Goal: Task Accomplishment & Management: Use online tool/utility

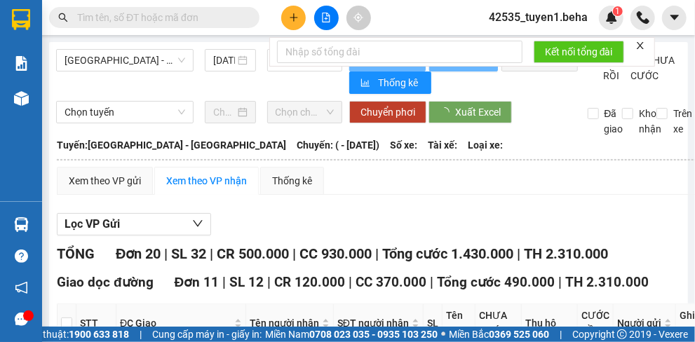
type input "[DATE]"
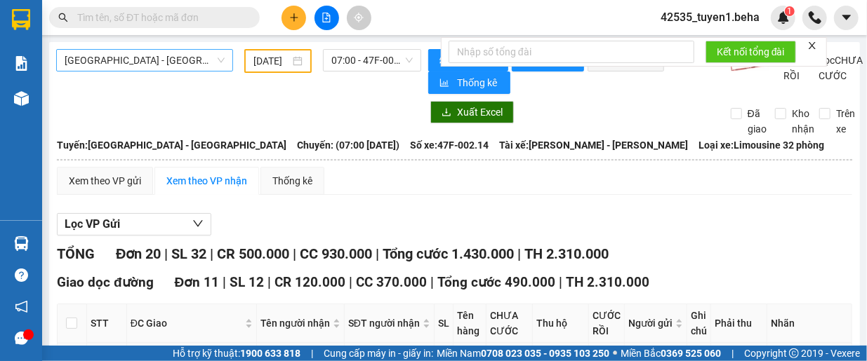
click at [140, 55] on span "[GEOGRAPHIC_DATA] - [GEOGRAPHIC_DATA]" at bounding box center [145, 60] width 160 height 21
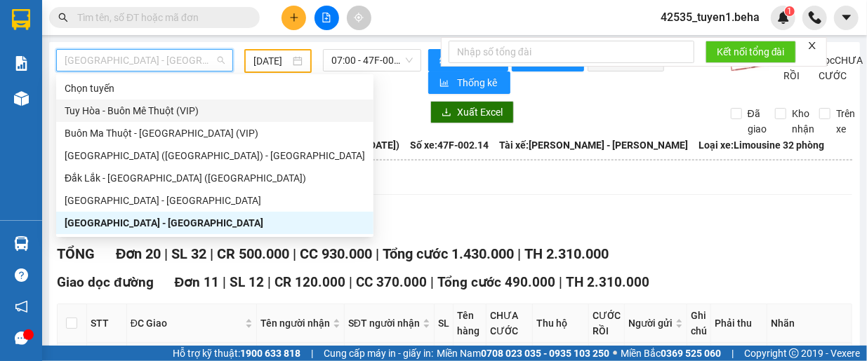
drag, startPoint x: 111, startPoint y: 116, endPoint x: 146, endPoint y: 83, distance: 47.7
click at [112, 114] on div "Tuy Hòa - Buôn Mê Thuột (VIP)" at bounding box center [215, 110] width 300 height 15
type input "[DATE]"
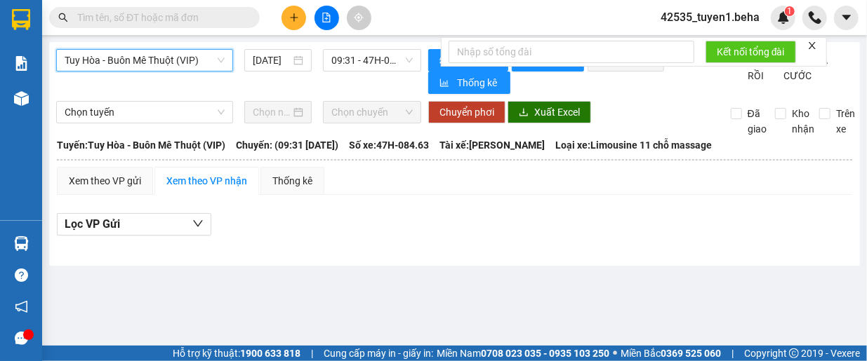
click at [147, 64] on span "Tuy Hòa - Buôn Mê Thuột (VIP)" at bounding box center [145, 60] width 160 height 21
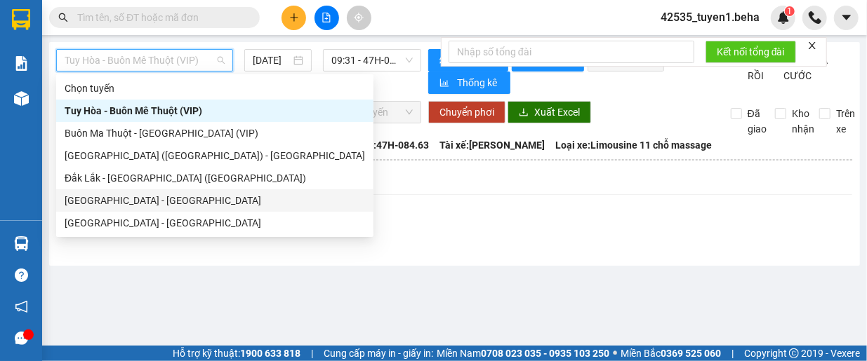
click at [102, 196] on div "[GEOGRAPHIC_DATA] - [GEOGRAPHIC_DATA]" at bounding box center [215, 200] width 300 height 15
type input "[DATE]"
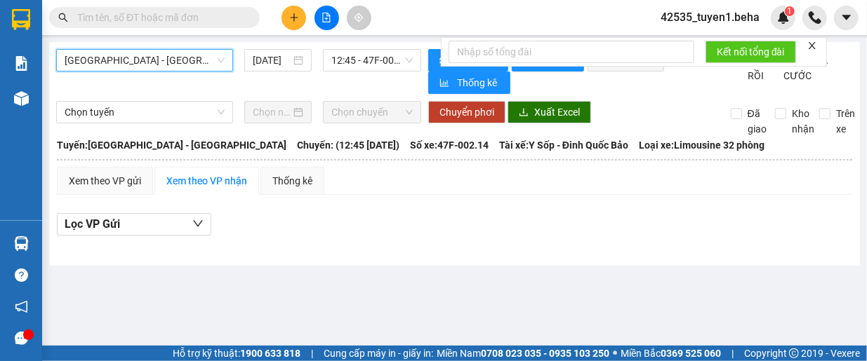
click at [163, 46] on div "[GEOGRAPHIC_DATA] - [GEOGRAPHIC_DATA] [GEOGRAPHIC_DATA] - [GEOGRAPHIC_DATA] [DA…" at bounding box center [454, 154] width 810 height 224
click at [159, 62] on span "[GEOGRAPHIC_DATA] - [GEOGRAPHIC_DATA]" at bounding box center [145, 60] width 160 height 21
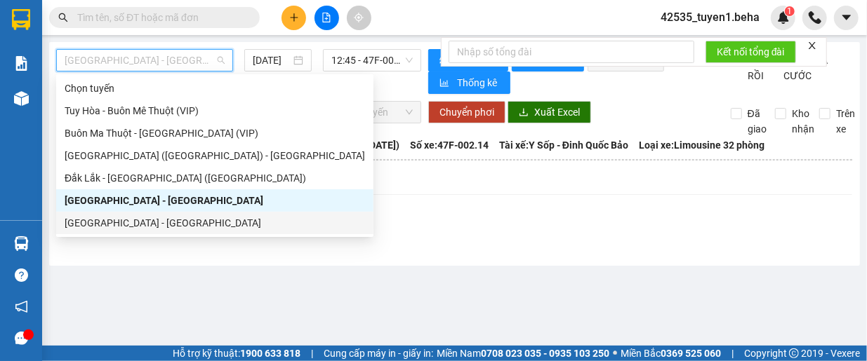
click at [123, 220] on div "[GEOGRAPHIC_DATA] - [GEOGRAPHIC_DATA]" at bounding box center [215, 222] width 300 height 15
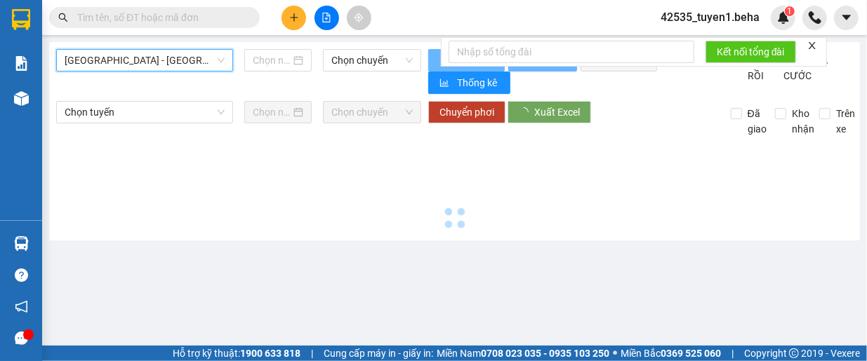
type input "[DATE]"
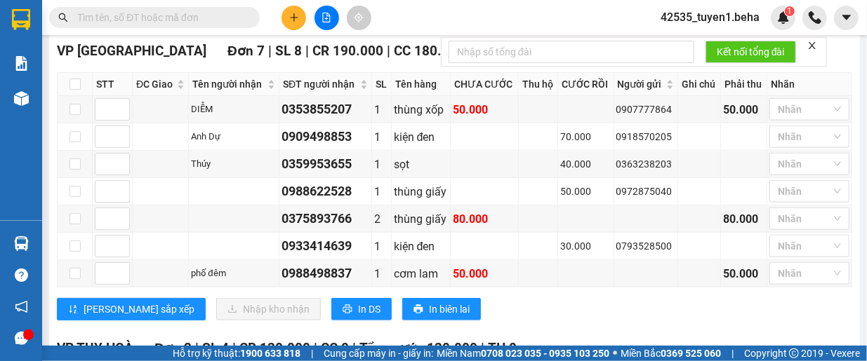
scroll to position [772, 0]
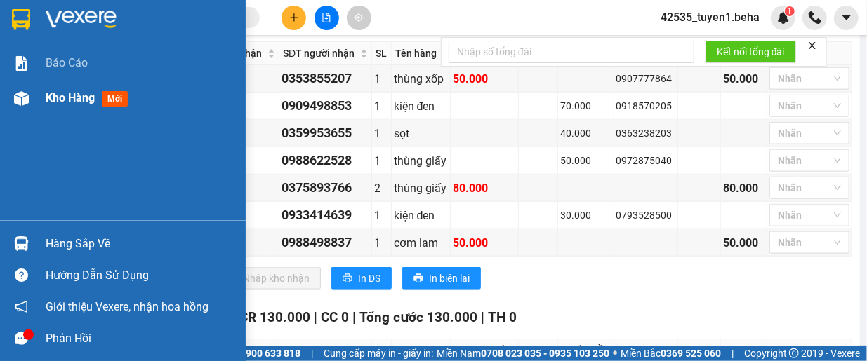
click at [74, 91] on span "Kho hàng" at bounding box center [70, 97] width 49 height 13
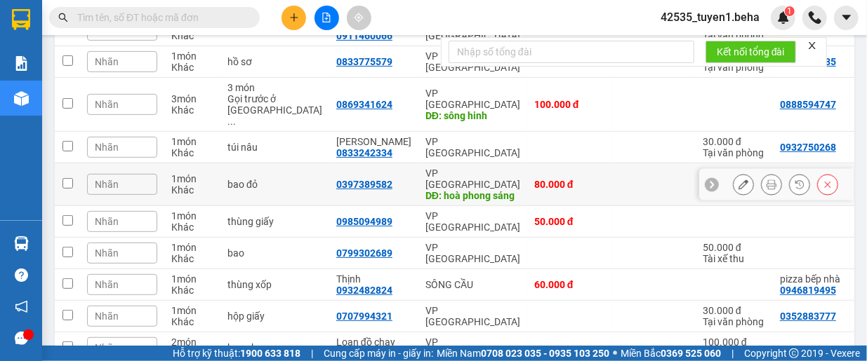
scroll to position [292, 0]
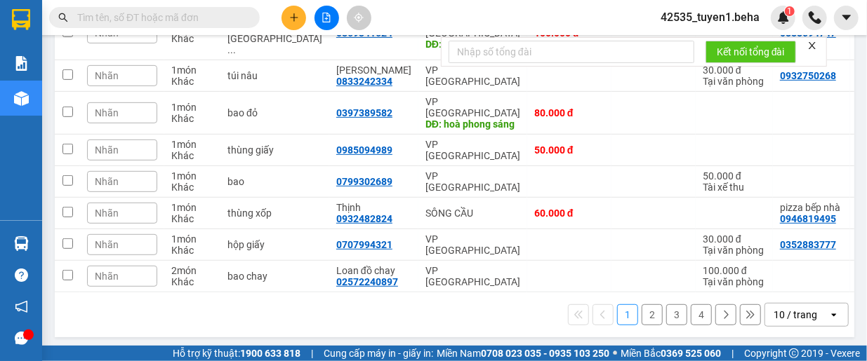
click at [775, 311] on div "10 / trang" at bounding box center [795, 315] width 44 height 14
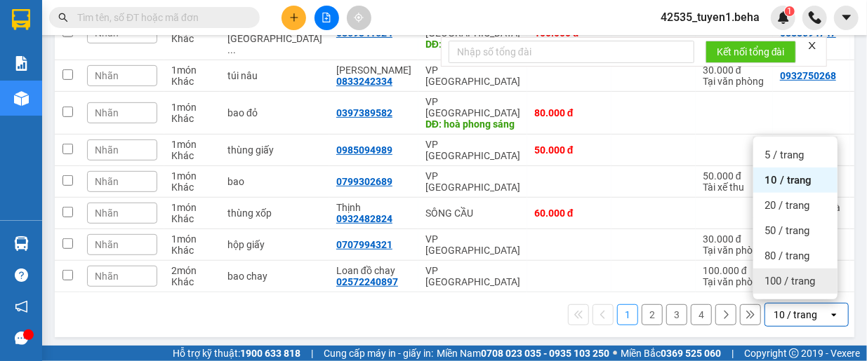
click at [791, 285] on span "100 / trang" at bounding box center [789, 281] width 51 height 14
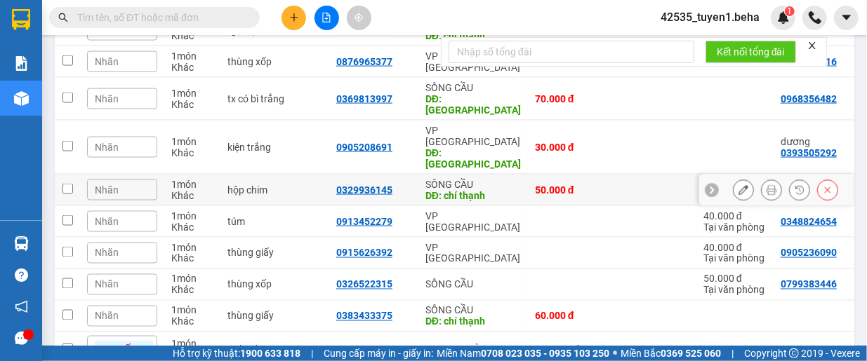
scroll to position [1059, 0]
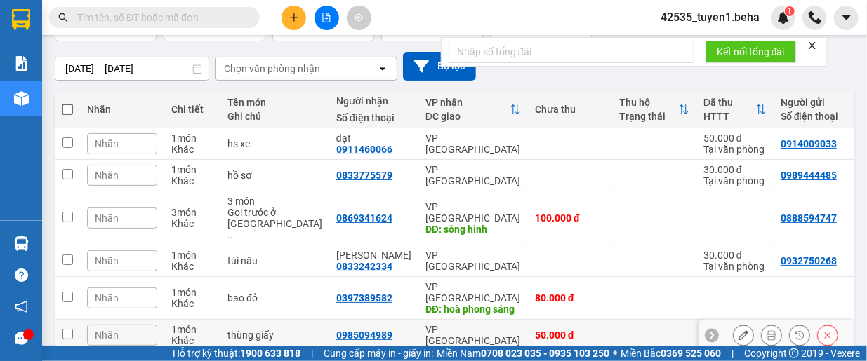
scroll to position [76, 0]
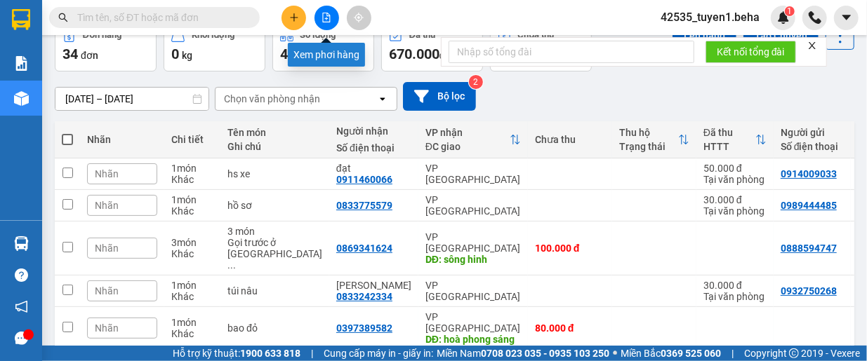
click at [323, 18] on icon "file-add" at bounding box center [326, 18] width 10 height 10
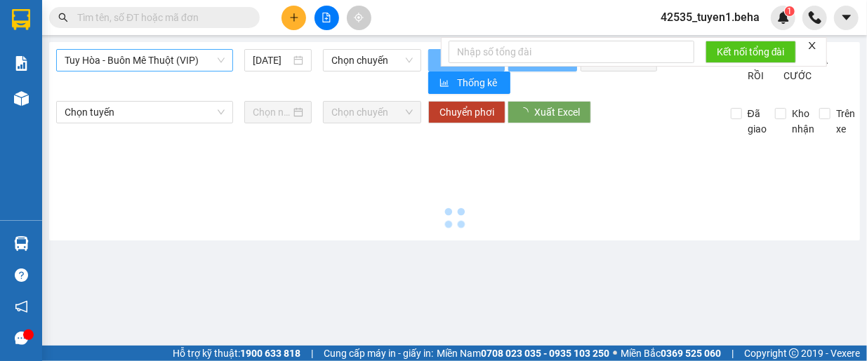
click at [192, 57] on span "Tuy Hòa - Buôn Mê Thuột (VIP)" at bounding box center [145, 60] width 160 height 21
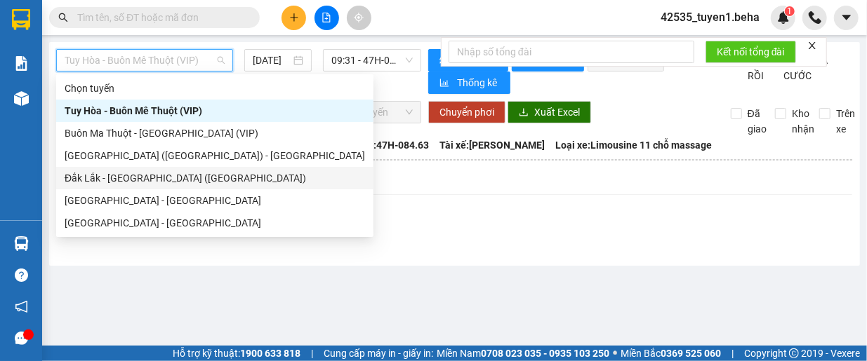
click at [133, 178] on div "Đắk Lắk - [GEOGRAPHIC_DATA] ([GEOGRAPHIC_DATA])" at bounding box center [215, 178] width 300 height 15
type input "[DATE]"
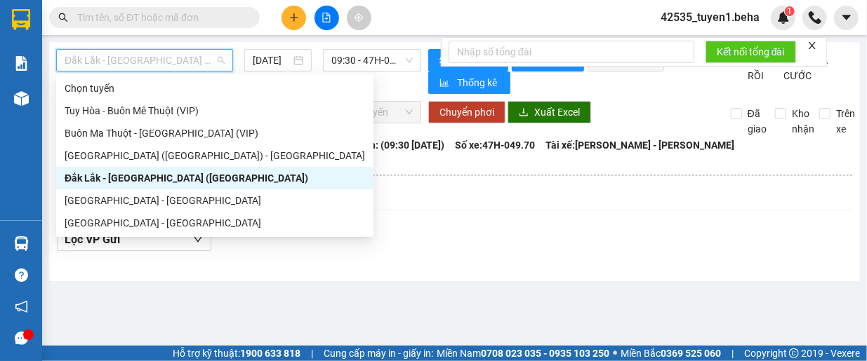
click at [146, 58] on span "Đắk Lắk - [GEOGRAPHIC_DATA] ([GEOGRAPHIC_DATA])" at bounding box center [145, 60] width 160 height 21
click at [107, 203] on div "[GEOGRAPHIC_DATA] - [GEOGRAPHIC_DATA]" at bounding box center [215, 200] width 300 height 15
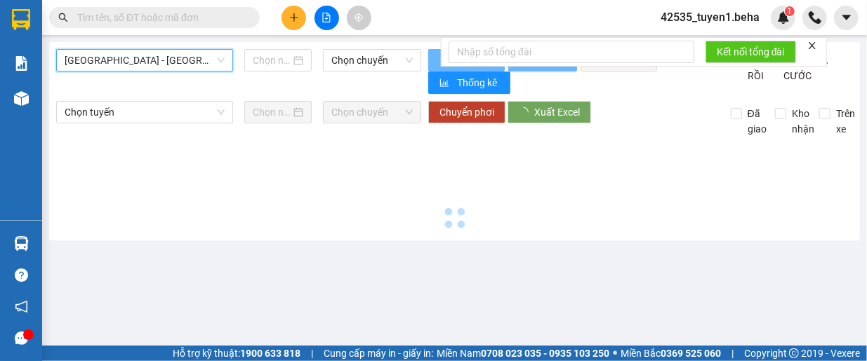
type input "[DATE]"
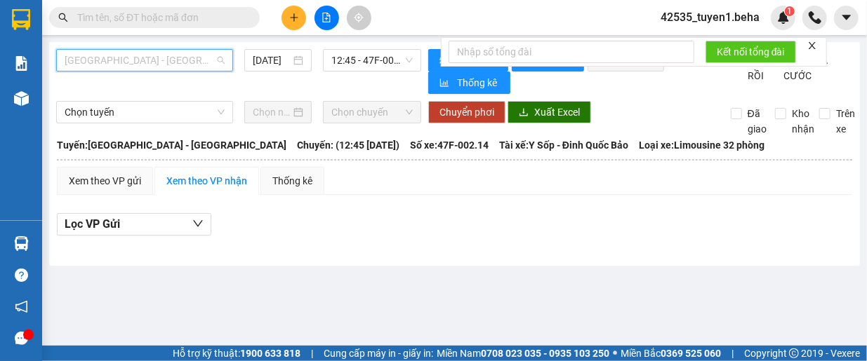
click at [150, 64] on span "[GEOGRAPHIC_DATA] - [GEOGRAPHIC_DATA]" at bounding box center [145, 60] width 160 height 21
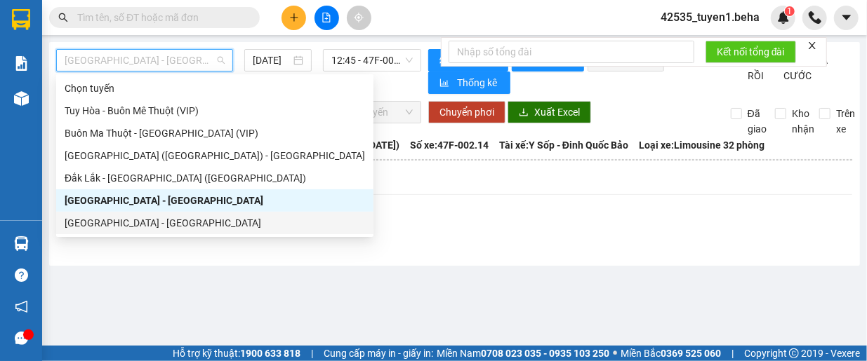
click at [130, 218] on div "[GEOGRAPHIC_DATA] - [GEOGRAPHIC_DATA]" at bounding box center [215, 222] width 300 height 15
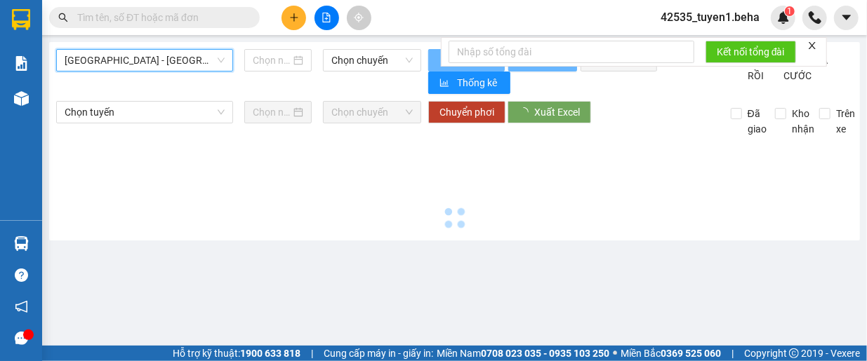
type input "[DATE]"
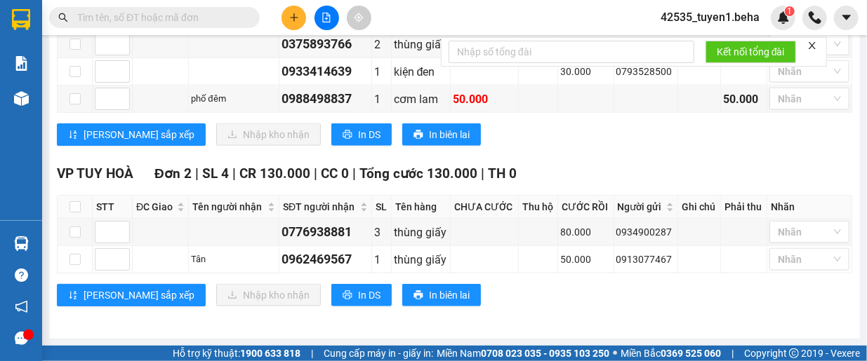
scroll to position [918, 0]
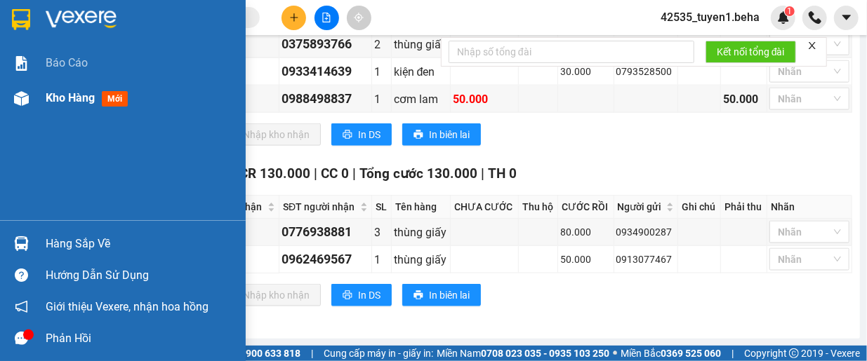
click at [76, 89] on div "Kho hàng mới" at bounding box center [90, 98] width 88 height 18
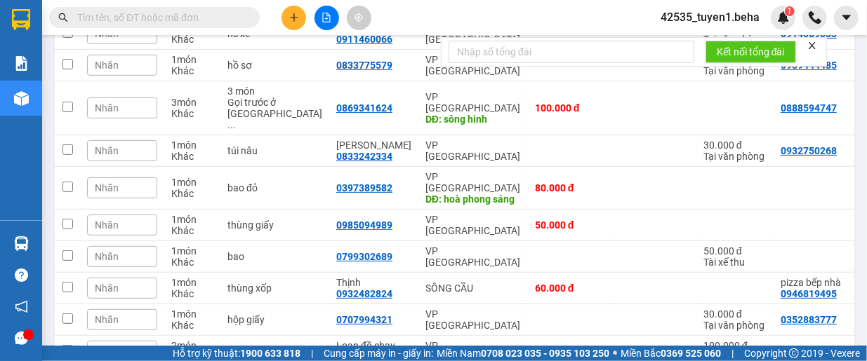
scroll to position [76, 0]
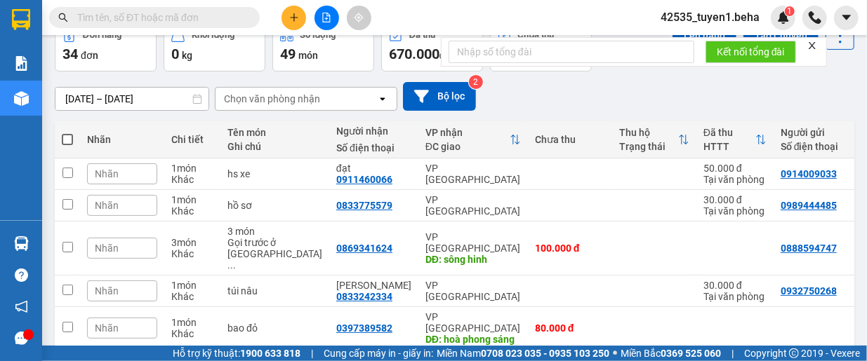
click at [60, 134] on th at bounding box center [67, 139] width 25 height 37
click at [65, 134] on span at bounding box center [67, 139] width 11 height 11
click at [67, 133] on input "checkbox" at bounding box center [67, 133] width 0 height 0
checkbox input "true"
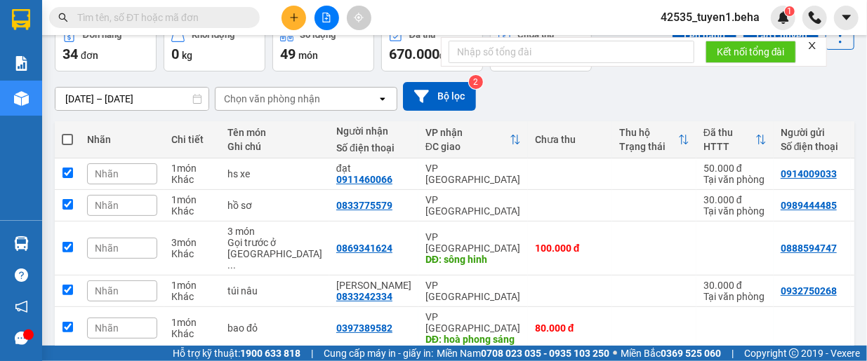
checkbox input "true"
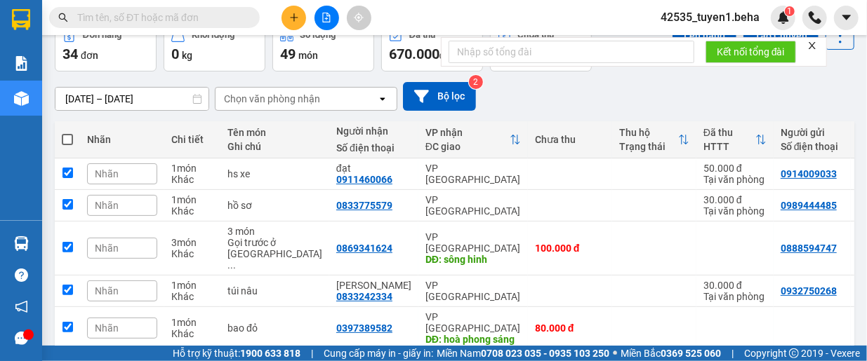
checkbox input "true"
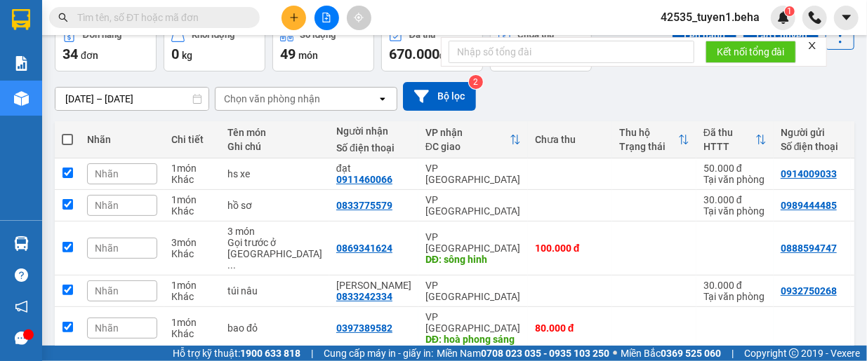
checkbox input "true"
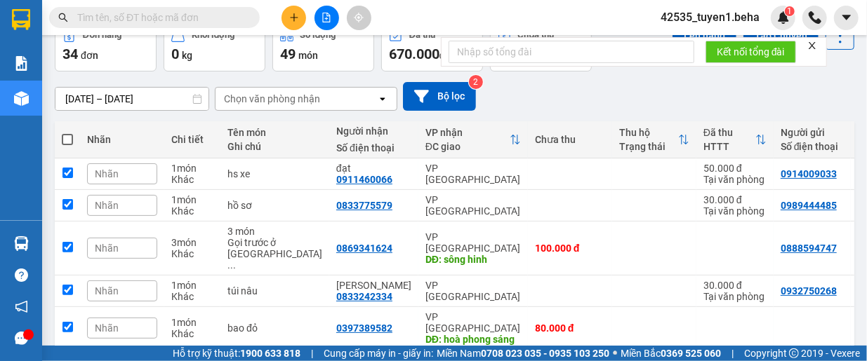
checkbox input "true"
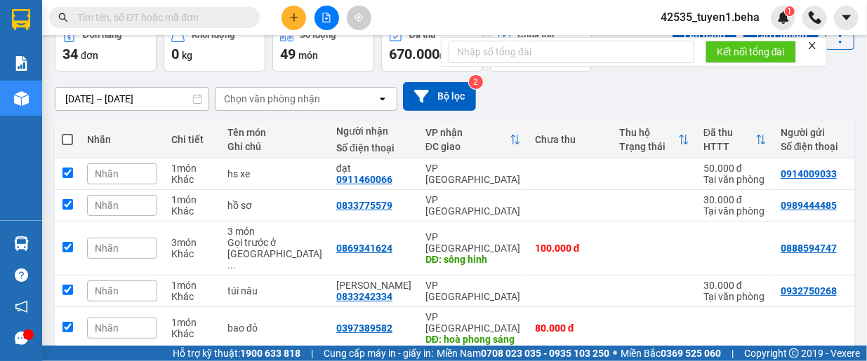
checkbox input "true"
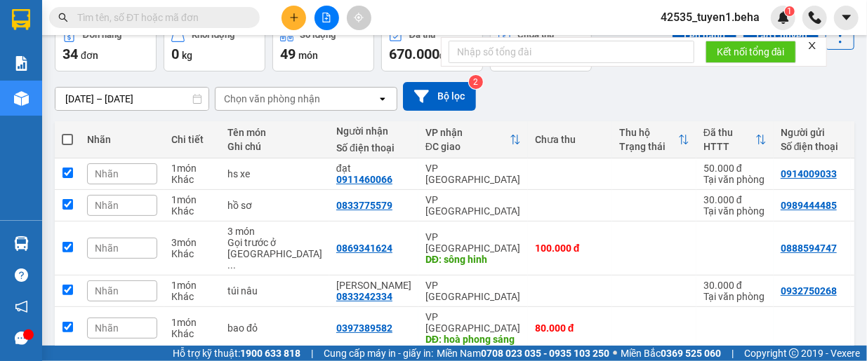
checkbox input "true"
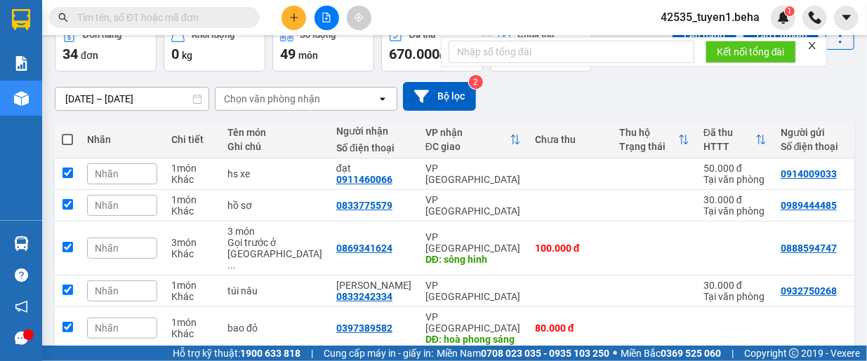
checkbox input "true"
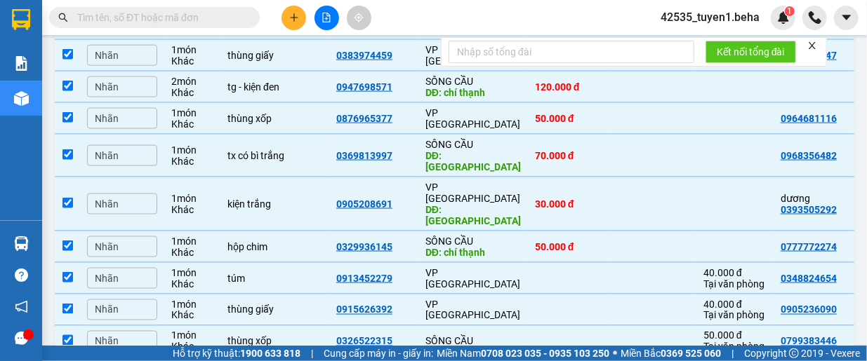
scroll to position [1059, 0]
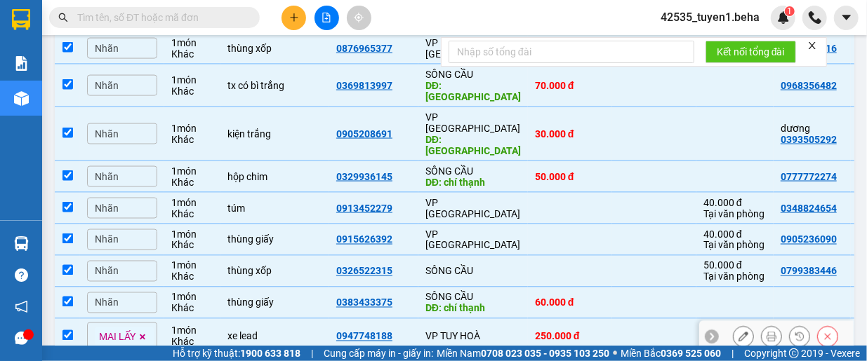
click at [63, 330] on input "checkbox" at bounding box center [67, 335] width 11 height 11
checkbox input "false"
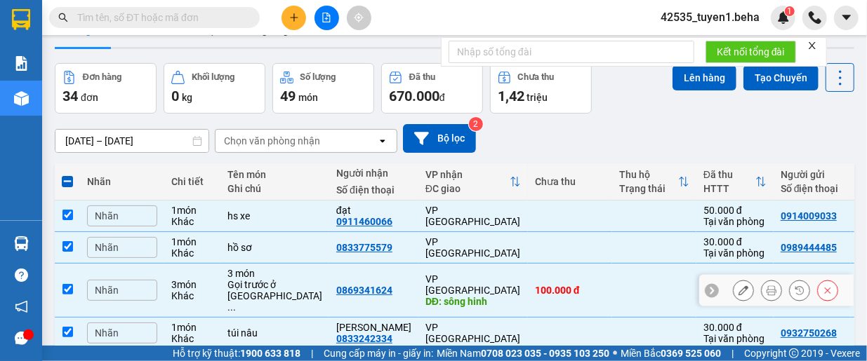
scroll to position [0, 0]
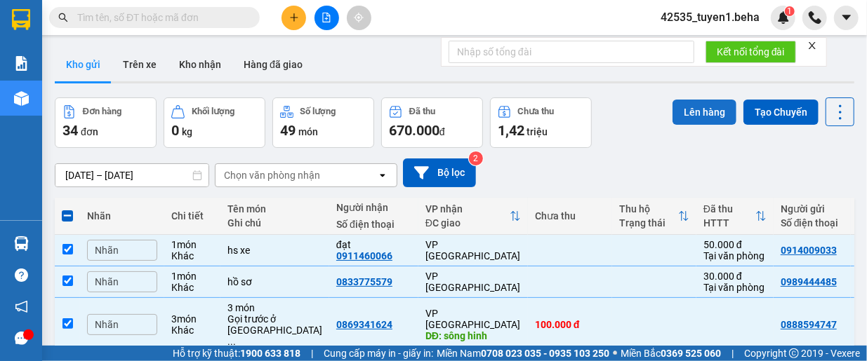
click at [692, 109] on button "Lên hàng" at bounding box center [704, 112] width 64 height 25
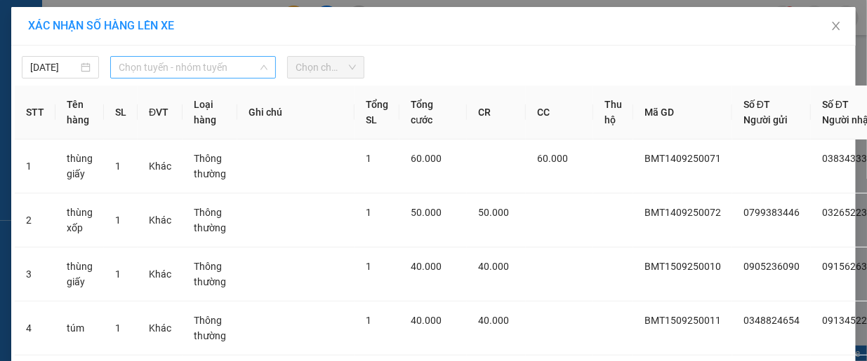
click at [164, 65] on span "Chọn tuyến - nhóm tuyến" at bounding box center [193, 67] width 149 height 21
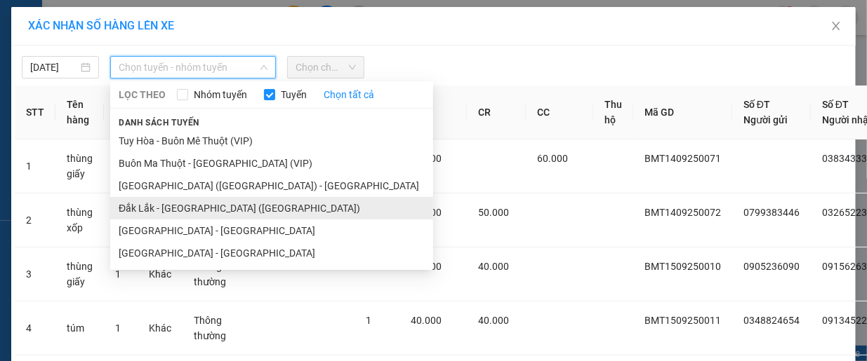
click at [205, 210] on li "Đắk Lắk - [GEOGRAPHIC_DATA] ([GEOGRAPHIC_DATA])" at bounding box center [271, 208] width 323 height 22
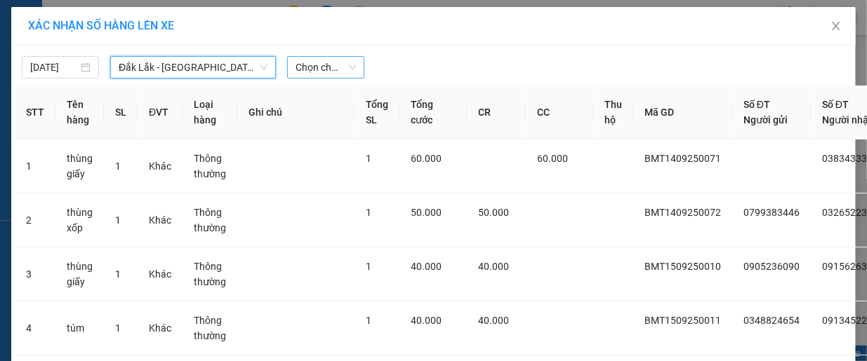
click at [327, 71] on span "Chọn chuyến" at bounding box center [325, 67] width 60 height 21
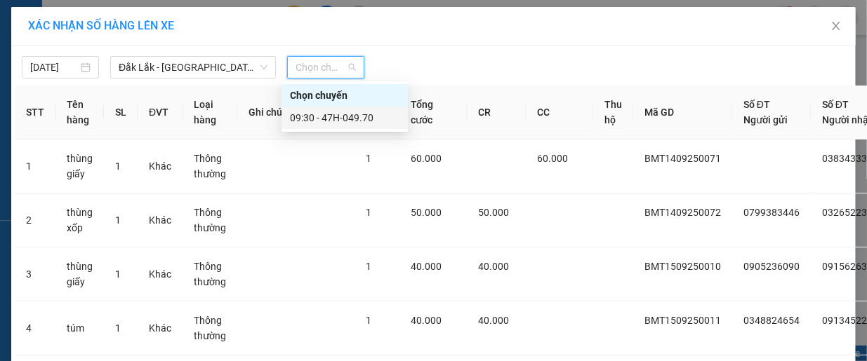
click at [354, 114] on div "09:30 - 47H-049.70" at bounding box center [344, 117] width 109 height 15
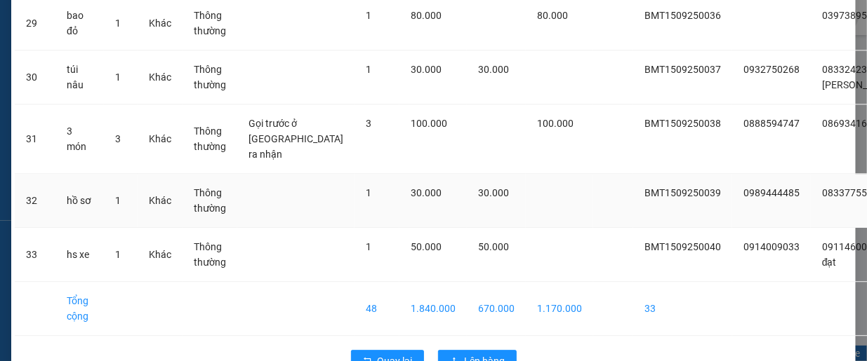
scroll to position [1767, 0]
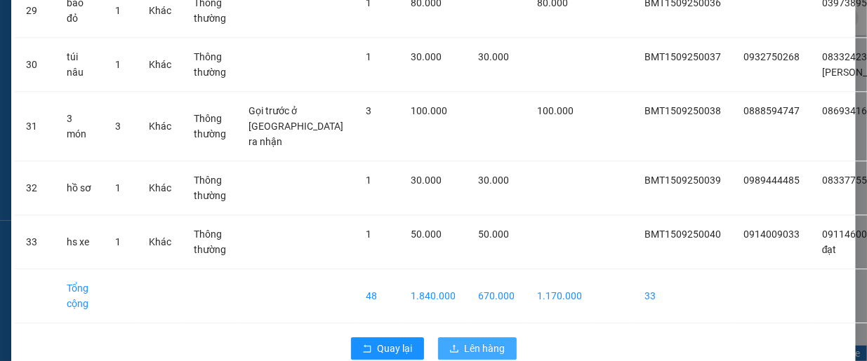
drag, startPoint x: 462, startPoint y: 326, endPoint x: 464, endPoint y: 316, distance: 9.2
click at [464, 341] on span "Lên hàng" at bounding box center [484, 348] width 41 height 15
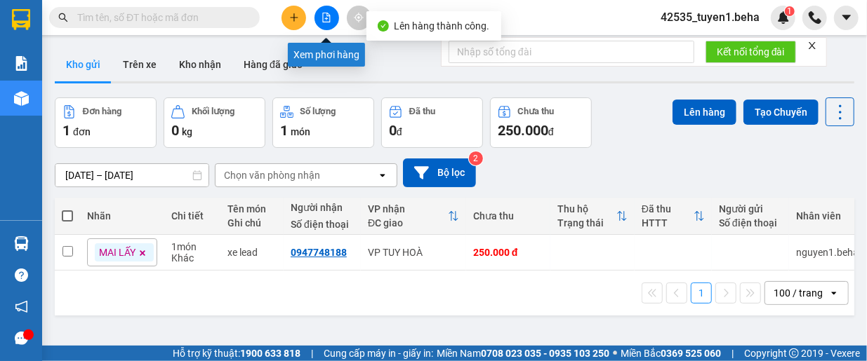
click at [327, 17] on icon "file-add" at bounding box center [326, 18] width 10 height 10
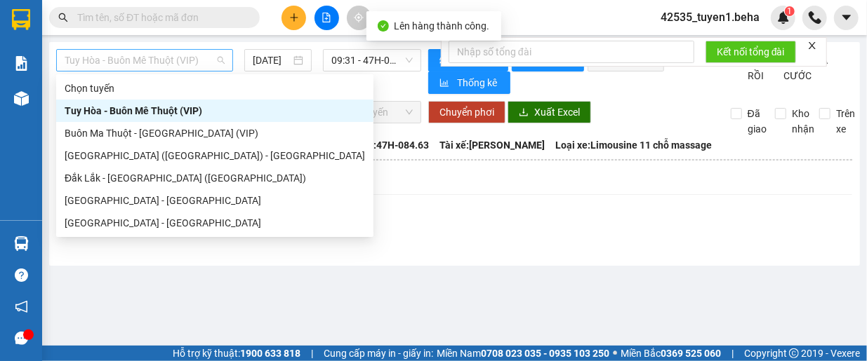
click at [194, 52] on span "Tuy Hòa - Buôn Mê Thuột (VIP)" at bounding box center [145, 60] width 160 height 21
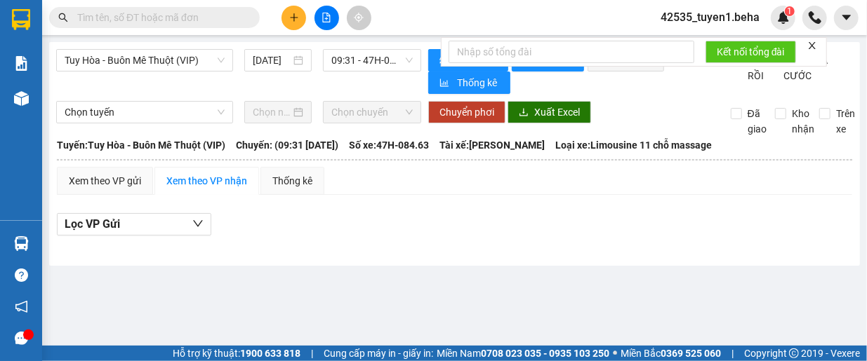
click at [102, 292] on main "Tuy Hòa - Buôn Mê Thuột (VIP) 15/09/2025 09:31 - 47H-084.63 Làm mới In phơi In …" at bounding box center [433, 173] width 867 height 346
click at [817, 46] on icon "close" at bounding box center [812, 46] width 10 height 10
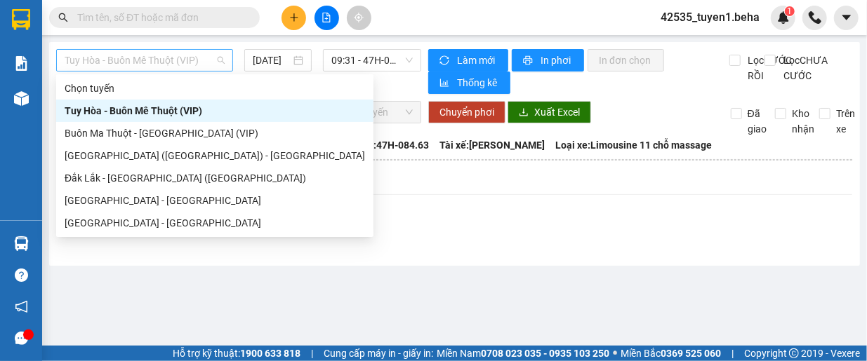
click at [130, 51] on span "Tuy Hòa - Buôn Mê Thuột (VIP)" at bounding box center [145, 60] width 160 height 21
click at [122, 158] on div "[GEOGRAPHIC_DATA] ([GEOGRAPHIC_DATA]) - [GEOGRAPHIC_DATA]" at bounding box center [215, 155] width 300 height 15
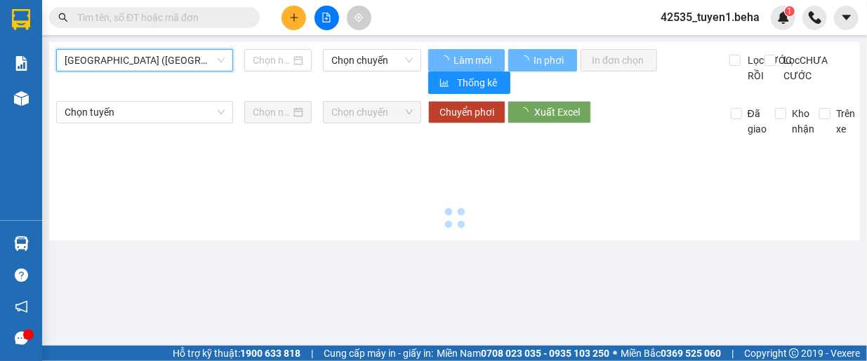
type input "[DATE]"
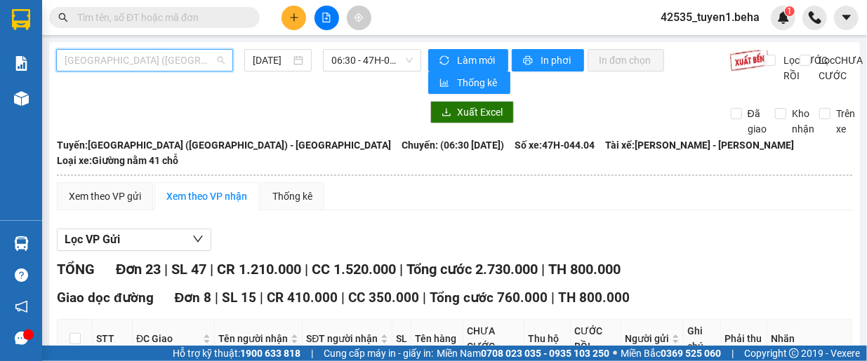
click at [159, 67] on span "[GEOGRAPHIC_DATA] ([GEOGRAPHIC_DATA]) - [GEOGRAPHIC_DATA]" at bounding box center [145, 60] width 160 height 21
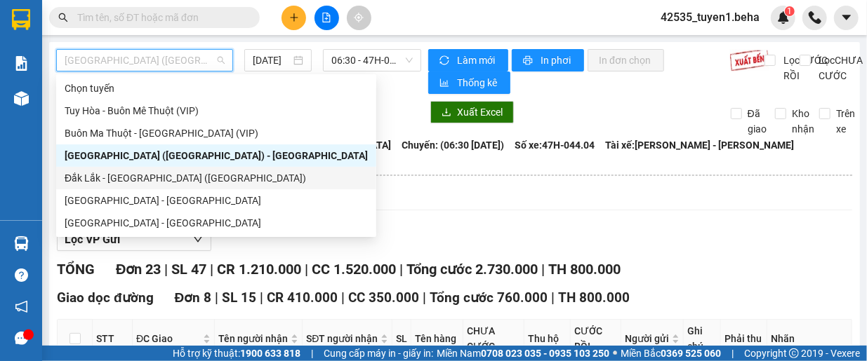
click at [128, 185] on div "Đắk Lắk - [GEOGRAPHIC_DATA] ([GEOGRAPHIC_DATA])" at bounding box center [216, 178] width 303 height 15
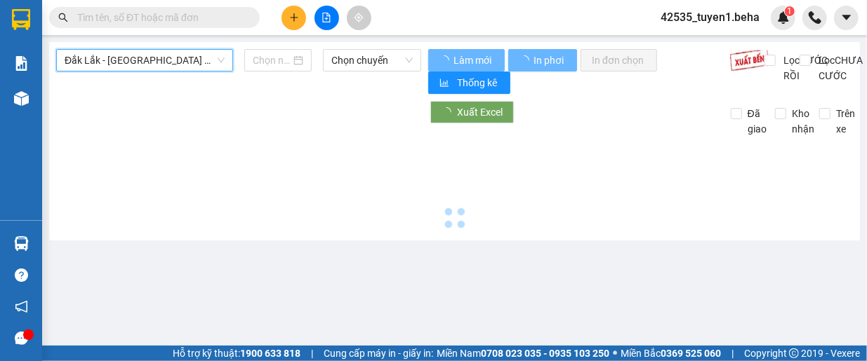
type input "[DATE]"
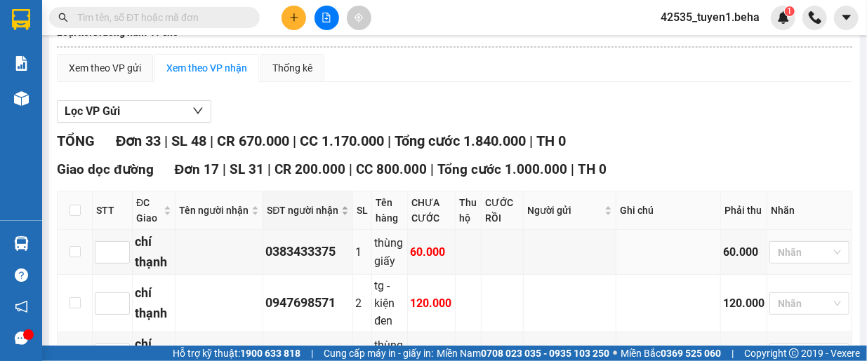
scroll to position [70, 0]
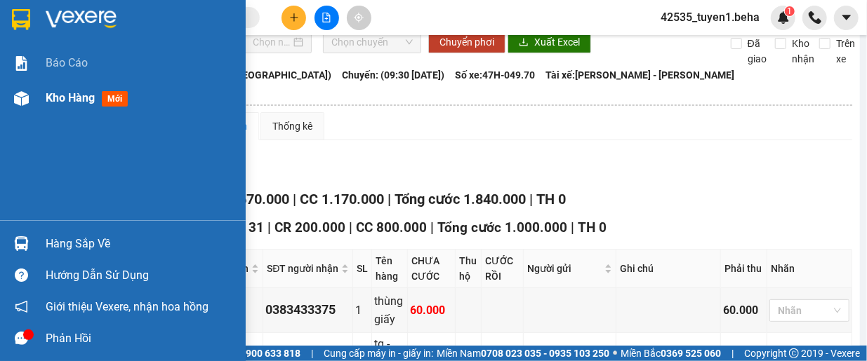
click at [58, 93] on span "Kho hàng" at bounding box center [70, 97] width 49 height 13
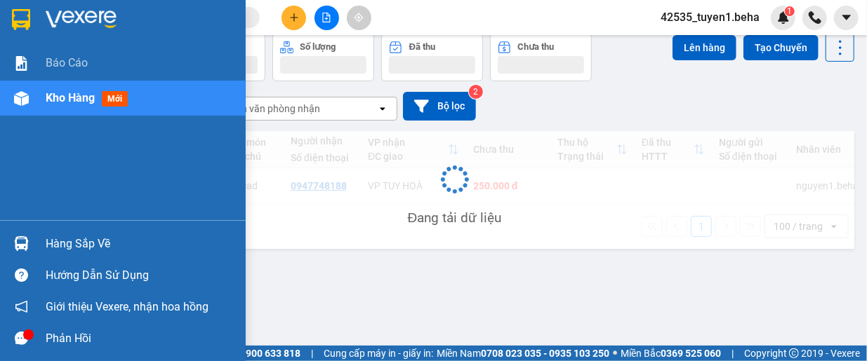
scroll to position [65, 0]
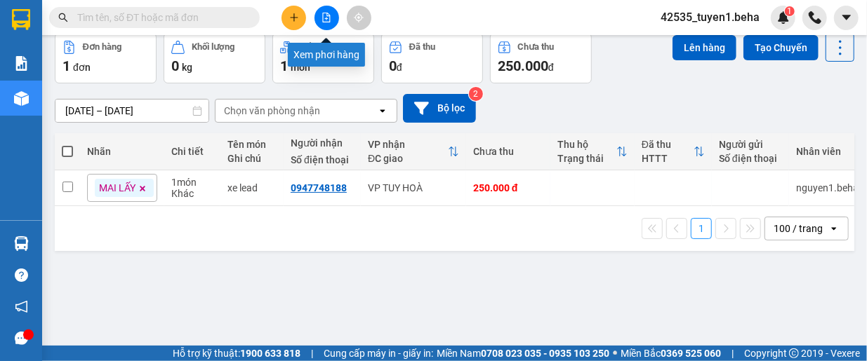
click at [322, 25] on button at bounding box center [326, 18] width 25 height 25
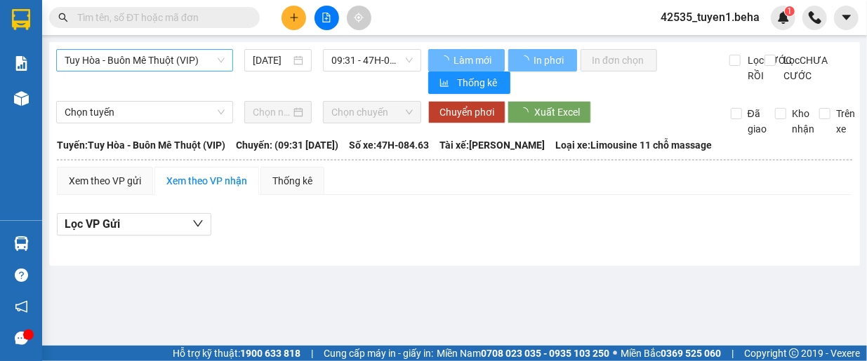
click at [180, 54] on span "Tuy Hòa - Buôn Mê Thuột (VIP)" at bounding box center [145, 60] width 160 height 21
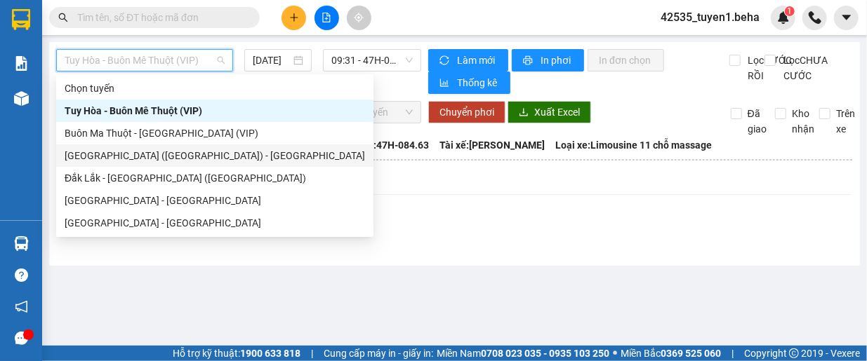
click at [142, 152] on div "[GEOGRAPHIC_DATA] ([GEOGRAPHIC_DATA]) - [GEOGRAPHIC_DATA]" at bounding box center [215, 155] width 300 height 15
type input "[DATE]"
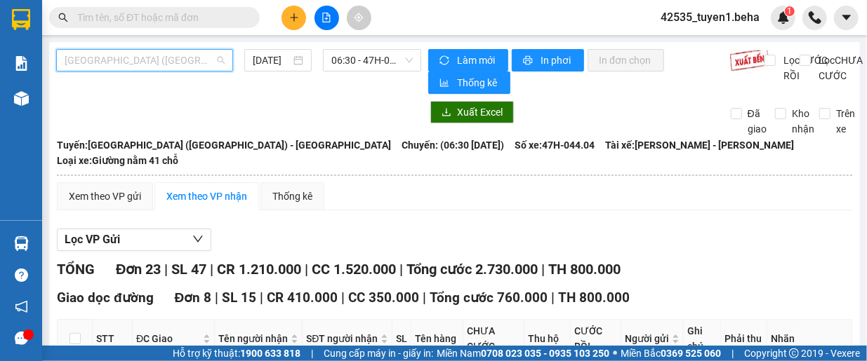
click at [194, 60] on span "[GEOGRAPHIC_DATA] ([GEOGRAPHIC_DATA]) - [GEOGRAPHIC_DATA]" at bounding box center [145, 60] width 160 height 21
click at [107, 79] on div "Phú Yên (SC) - Đắk Lắk 15/09/2025 06:30 - 47H-044.04" at bounding box center [238, 71] width 365 height 45
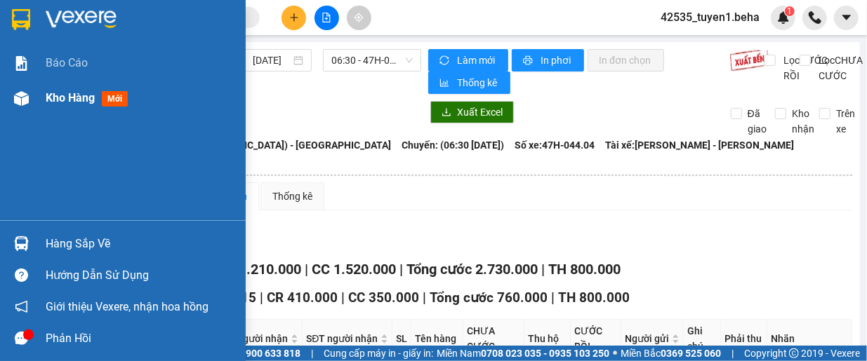
click at [59, 99] on span "Kho hàng" at bounding box center [70, 97] width 49 height 13
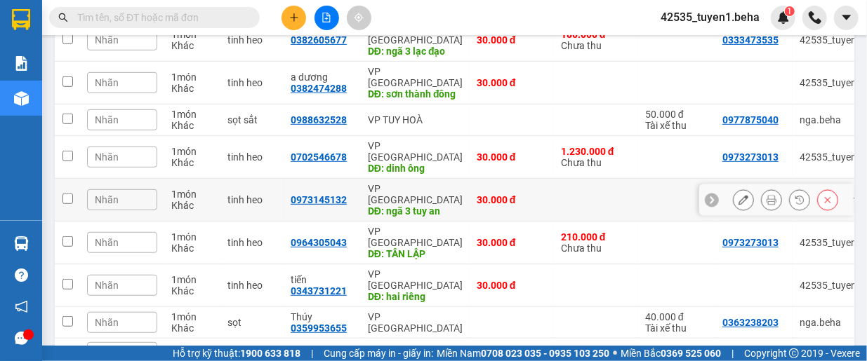
scroll to position [380, 0]
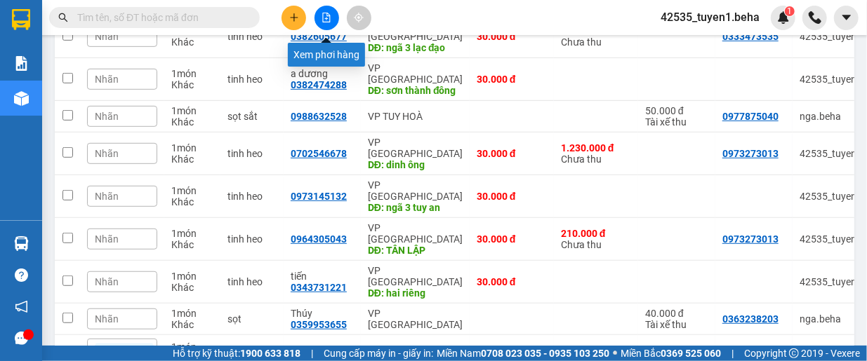
click at [331, 14] on button at bounding box center [326, 18] width 25 height 25
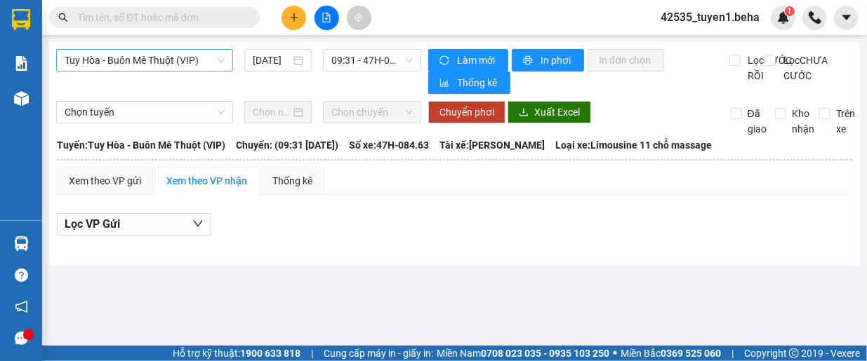
click at [195, 68] on span "Tuy Hòa - Buôn Mê Thuột (VIP)" at bounding box center [145, 60] width 160 height 21
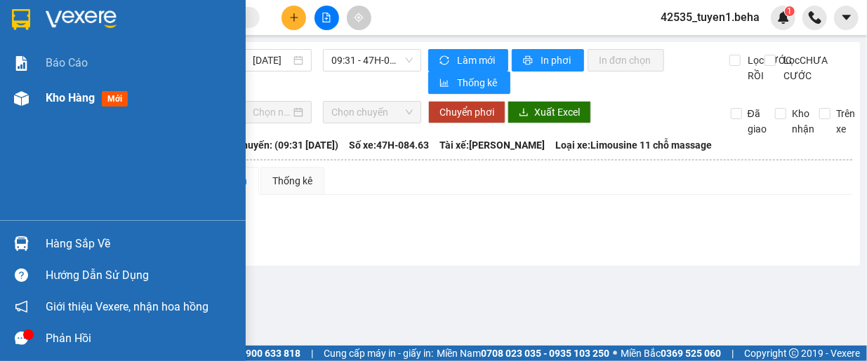
click at [70, 99] on span "Kho hàng" at bounding box center [70, 97] width 49 height 13
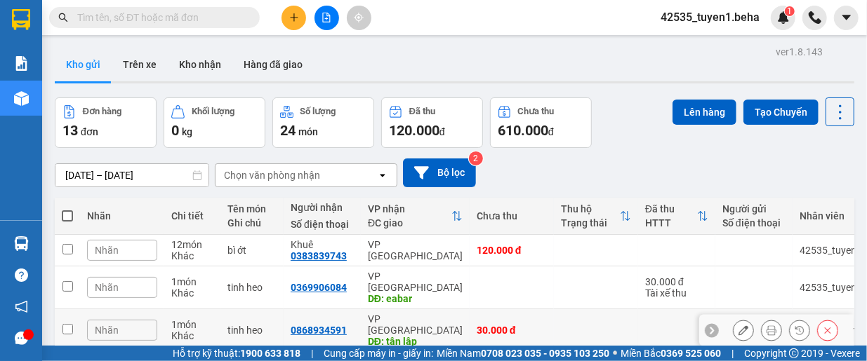
scroll to position [140, 0]
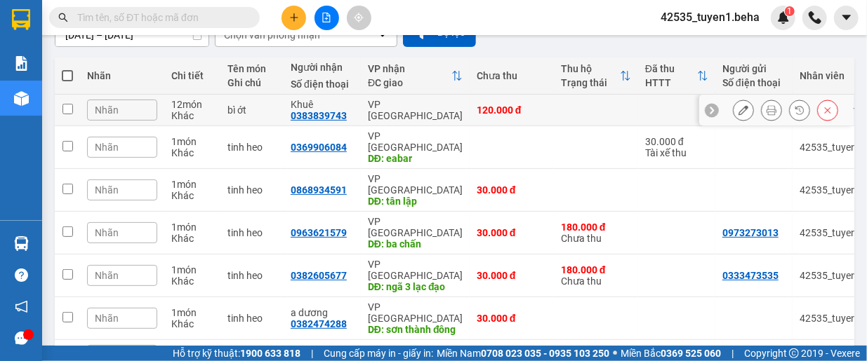
click at [67, 111] on input "checkbox" at bounding box center [67, 109] width 11 height 11
checkbox input "true"
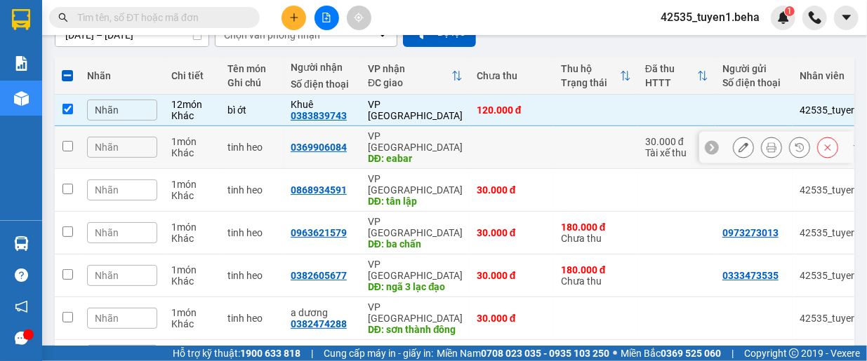
click at [65, 141] on input "checkbox" at bounding box center [67, 146] width 11 height 11
checkbox input "true"
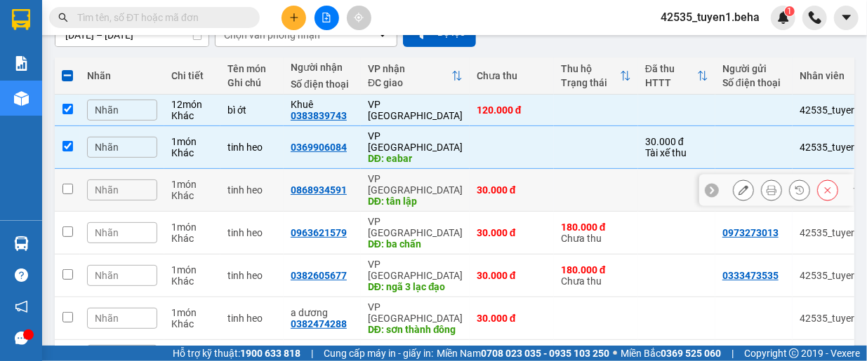
click at [69, 184] on input "checkbox" at bounding box center [67, 189] width 11 height 11
checkbox input "true"
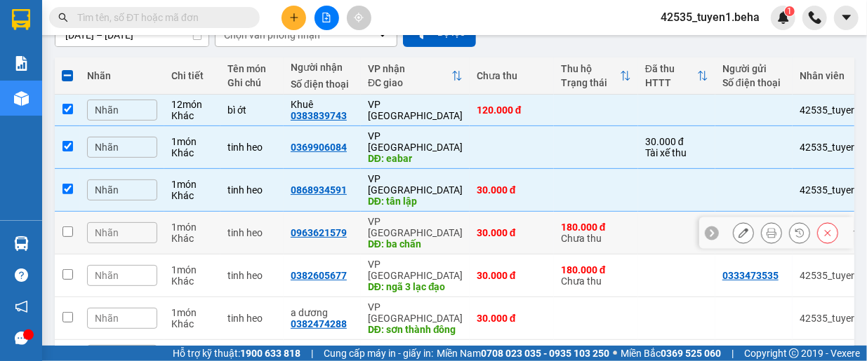
click at [69, 212] on td at bounding box center [67, 233] width 25 height 43
checkbox input "true"
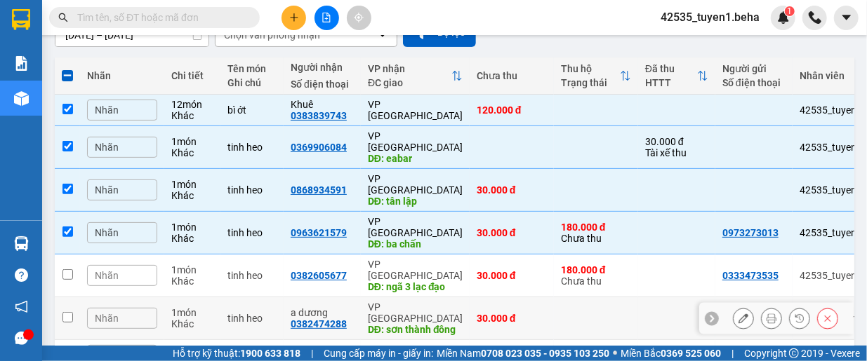
scroll to position [210, 0]
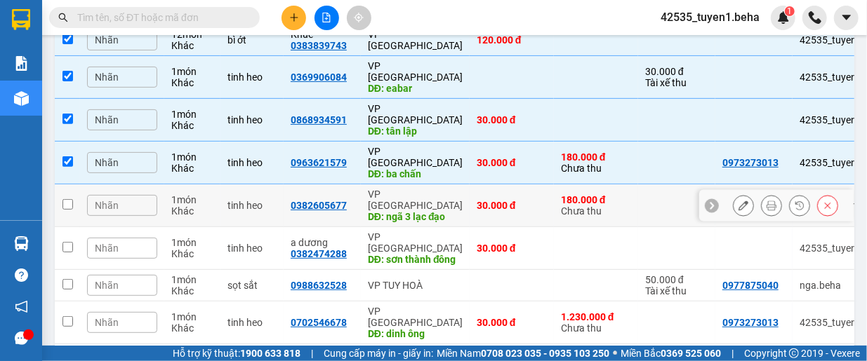
click at [66, 199] on input "checkbox" at bounding box center [67, 204] width 11 height 11
checkbox input "true"
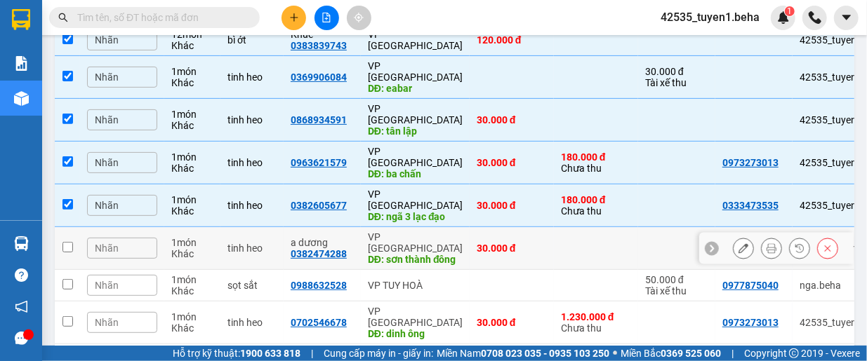
click at [62, 242] on input "checkbox" at bounding box center [67, 247] width 11 height 11
checkbox input "true"
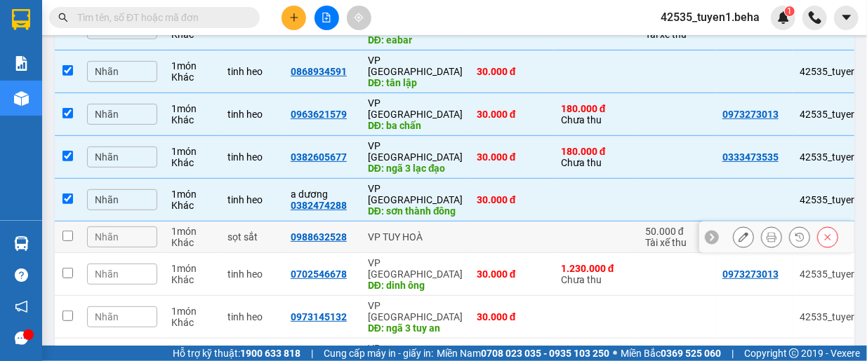
scroll to position [281, 0]
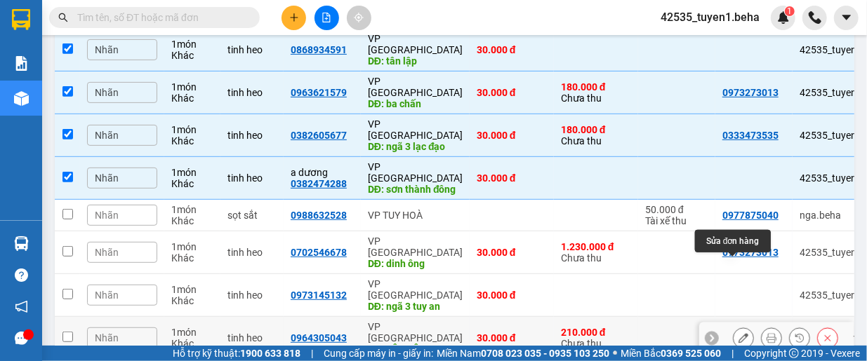
click at [738, 333] on icon at bounding box center [743, 338] width 10 height 10
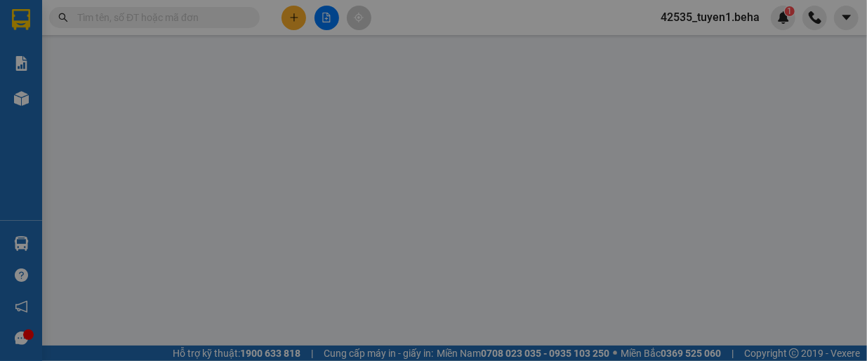
type input "0973273013"
type input "0964305043"
type input "TÂN LẬP"
type input "30.000"
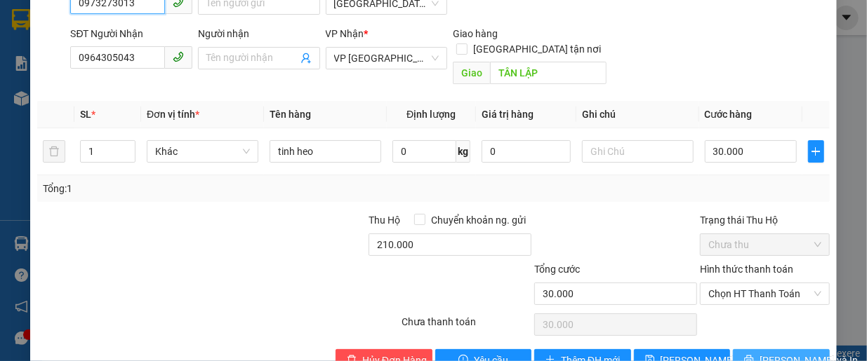
scroll to position [204, 0]
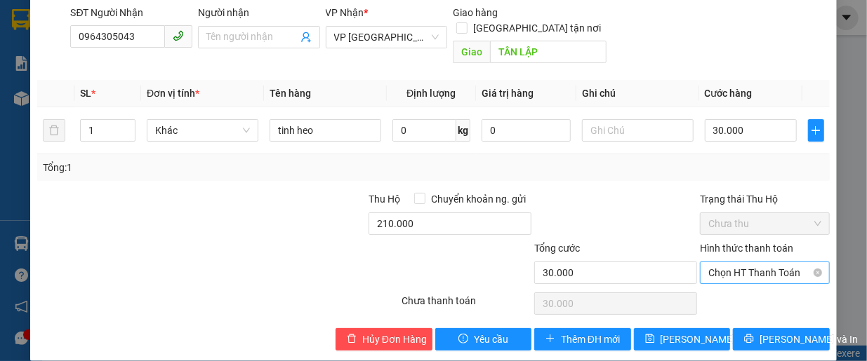
click at [726, 262] on span "Chọn HT Thanh Toán" at bounding box center [764, 272] width 113 height 21
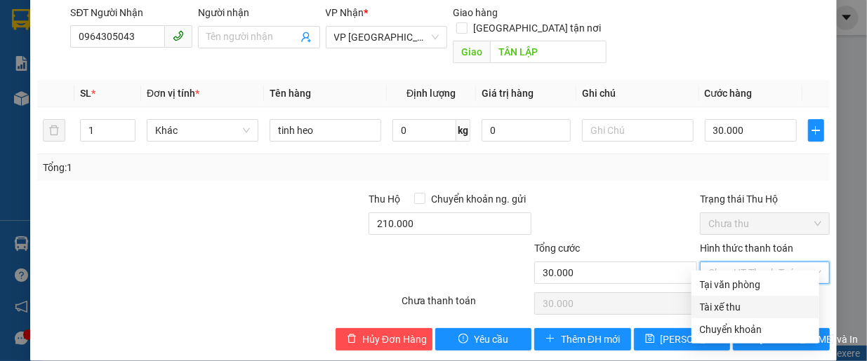
click at [728, 304] on div "Tài xế thu" at bounding box center [755, 307] width 111 height 15
type input "0"
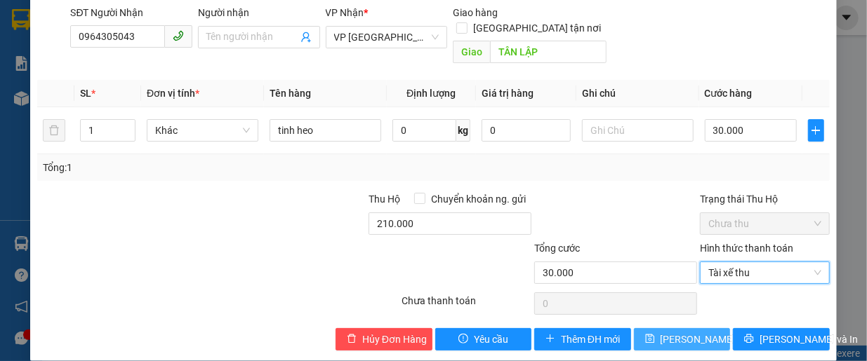
click at [682, 332] on span "Lưu thay đổi" at bounding box center [716, 339] width 112 height 15
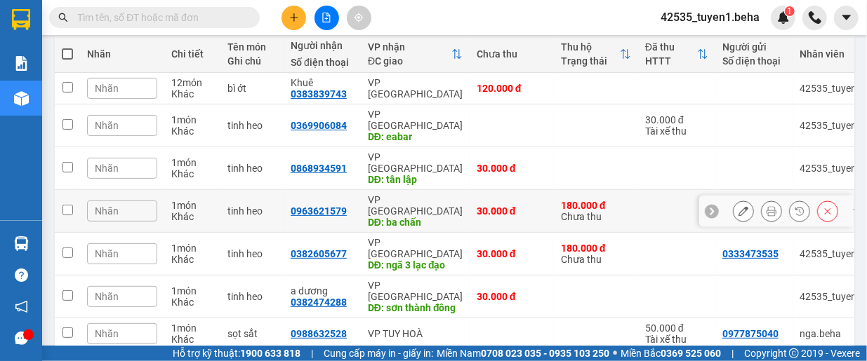
scroll to position [140, 0]
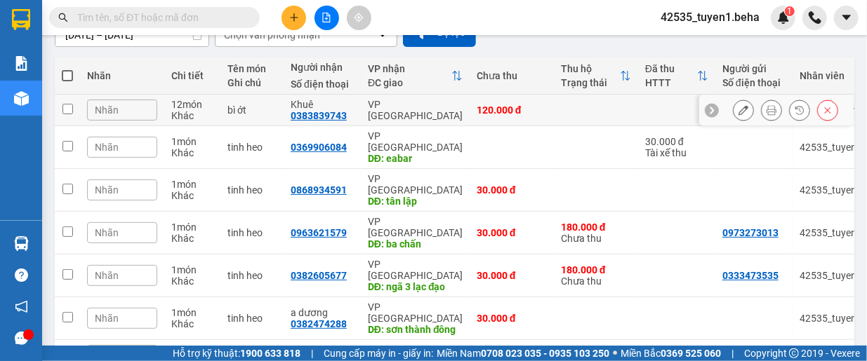
click at [62, 107] on input "checkbox" at bounding box center [67, 109] width 11 height 11
checkbox input "true"
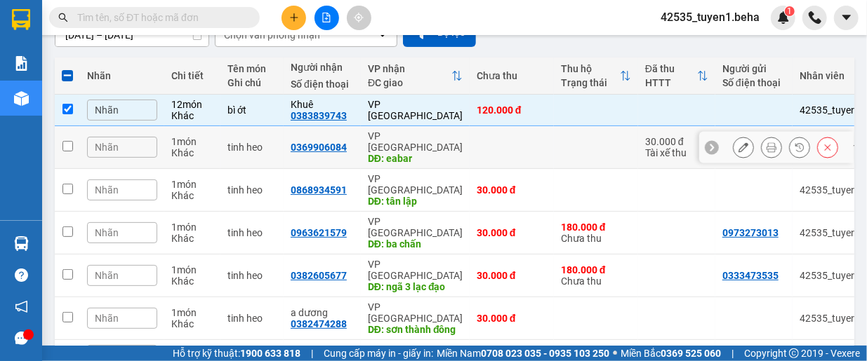
click at [66, 142] on input "checkbox" at bounding box center [67, 146] width 11 height 11
checkbox input "true"
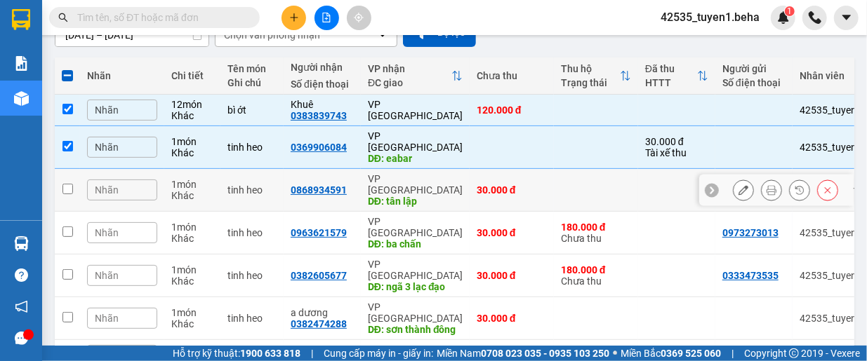
click at [65, 184] on input "checkbox" at bounding box center [67, 189] width 11 height 11
checkbox input "true"
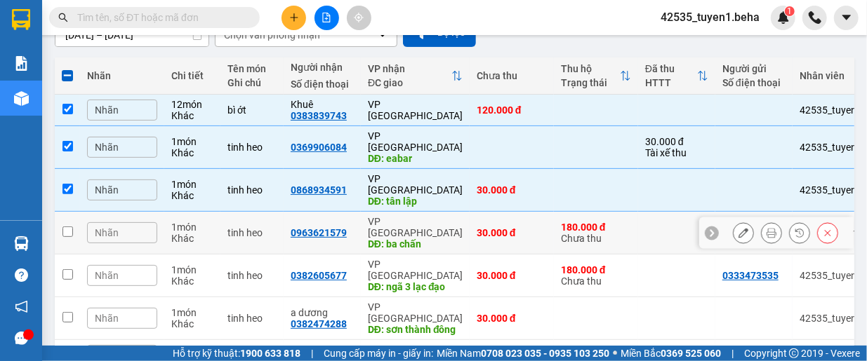
click at [67, 227] on input "checkbox" at bounding box center [67, 232] width 11 height 11
checkbox input "true"
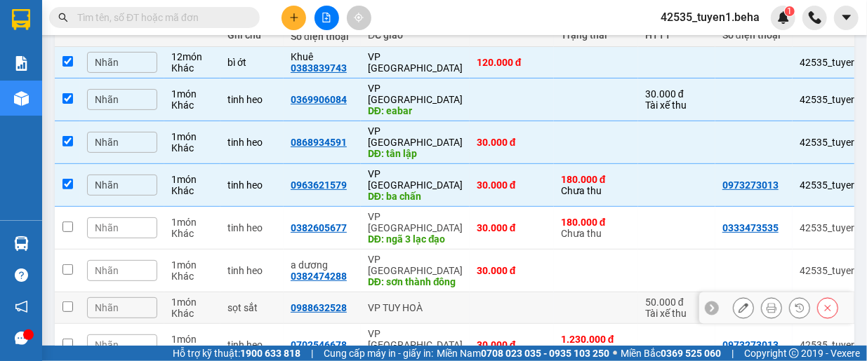
scroll to position [210, 0]
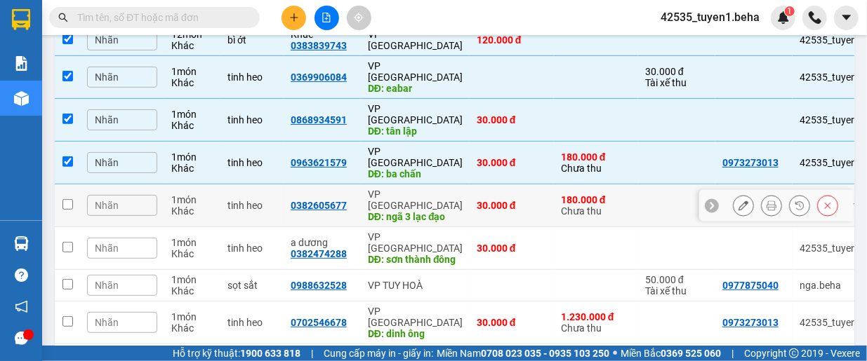
click at [60, 185] on td at bounding box center [67, 206] width 25 height 43
checkbox input "true"
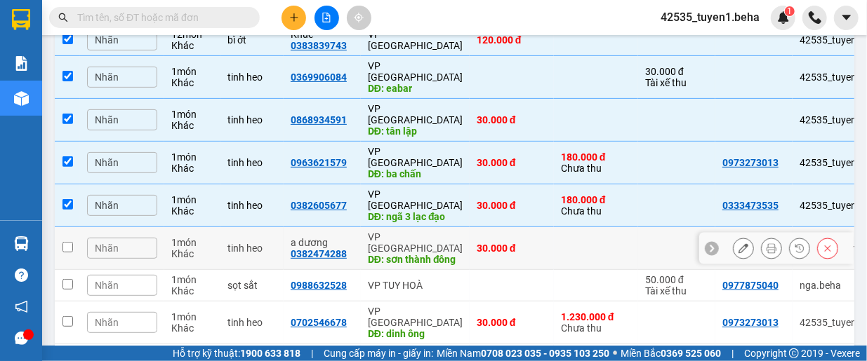
click at [67, 242] on input "checkbox" at bounding box center [67, 247] width 11 height 11
checkbox input "true"
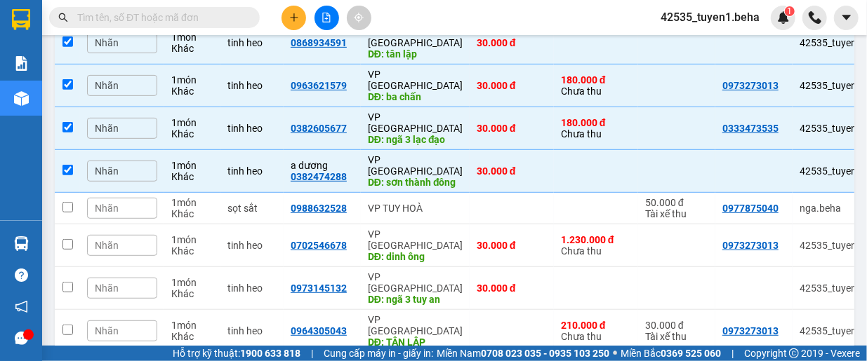
scroll to position [351, 0]
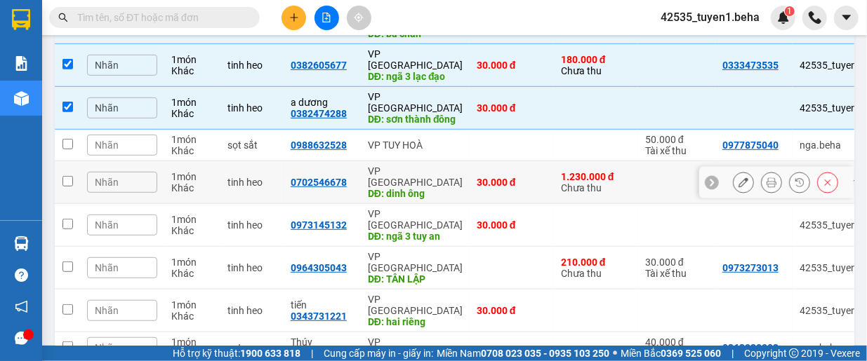
click at [63, 176] on input "checkbox" at bounding box center [67, 181] width 11 height 11
checkbox input "true"
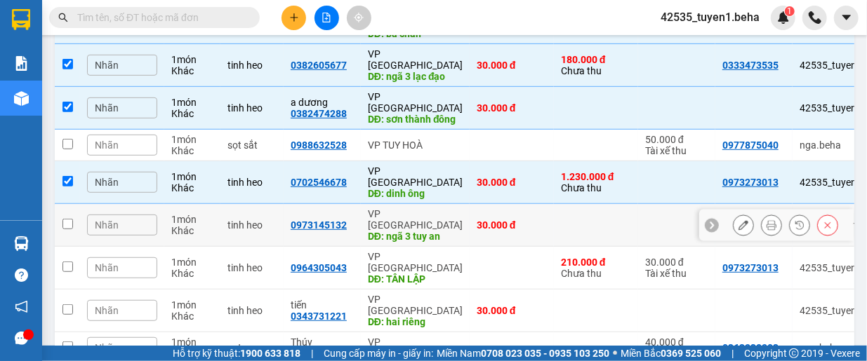
click at [62, 219] on input "checkbox" at bounding box center [67, 224] width 11 height 11
checkbox input "true"
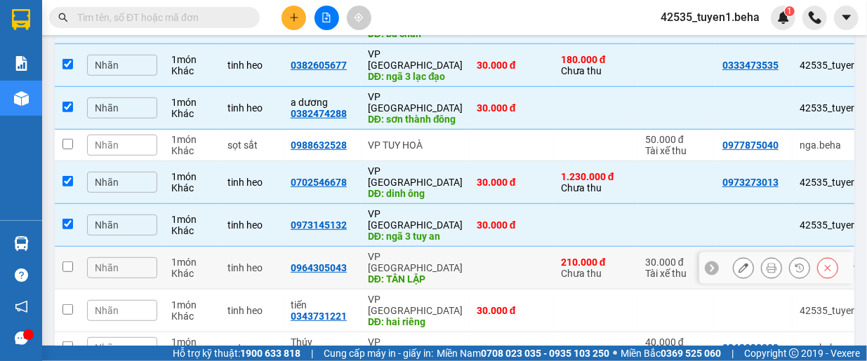
click at [69, 262] on input "checkbox" at bounding box center [67, 267] width 11 height 11
checkbox input "true"
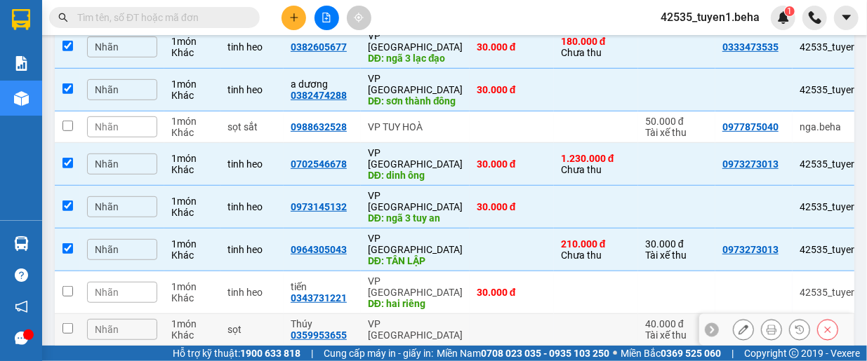
scroll to position [380, 0]
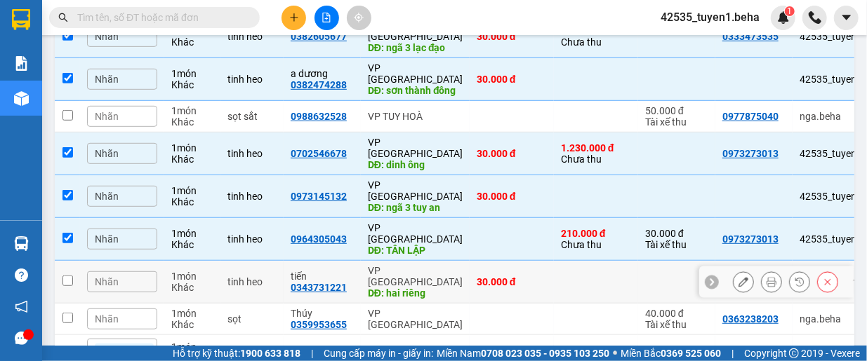
click at [67, 276] on input "checkbox" at bounding box center [67, 281] width 11 height 11
checkbox input "true"
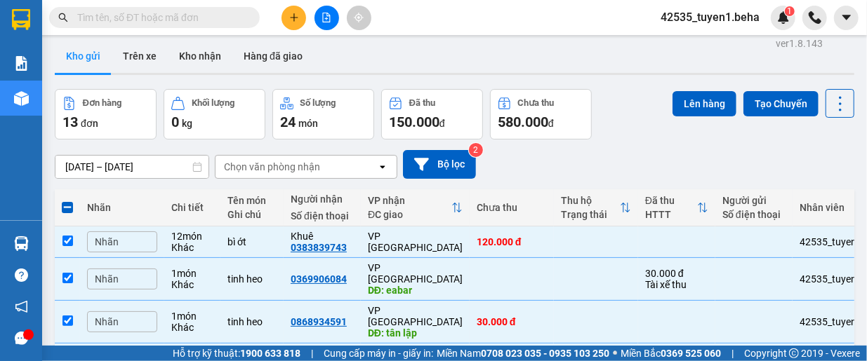
scroll to position [0, 0]
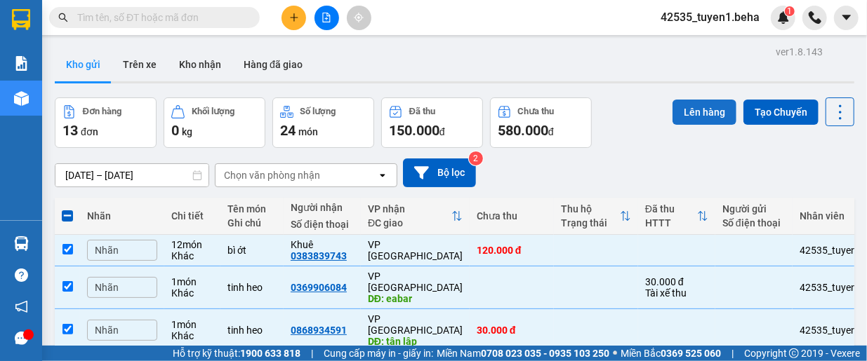
click at [699, 106] on button "Lên hàng" at bounding box center [704, 112] width 64 height 25
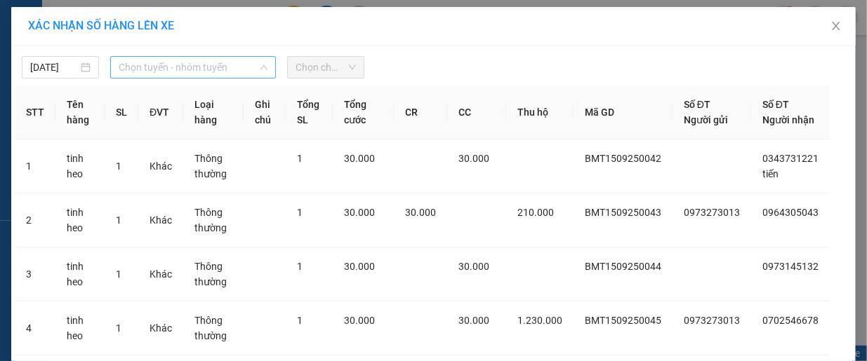
click at [210, 74] on span "Chọn tuyến - nhóm tuyến" at bounding box center [193, 67] width 149 height 21
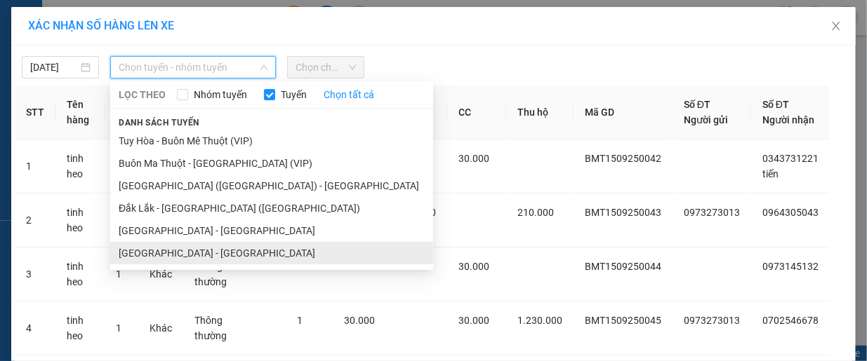
click at [191, 248] on li "[GEOGRAPHIC_DATA] - [GEOGRAPHIC_DATA]" at bounding box center [271, 253] width 323 height 22
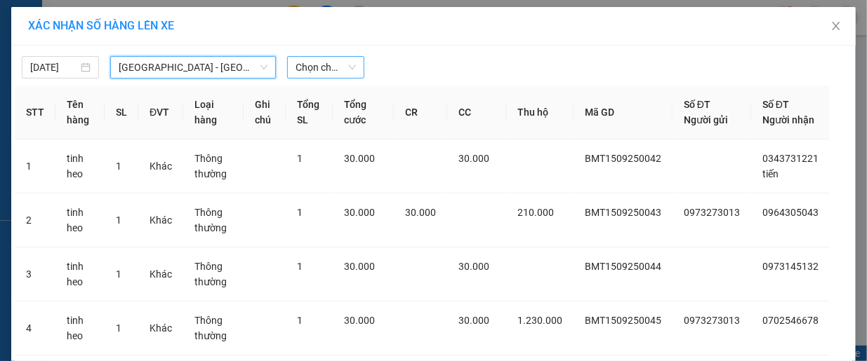
click at [323, 67] on span "Chọn chuyến" at bounding box center [325, 67] width 60 height 21
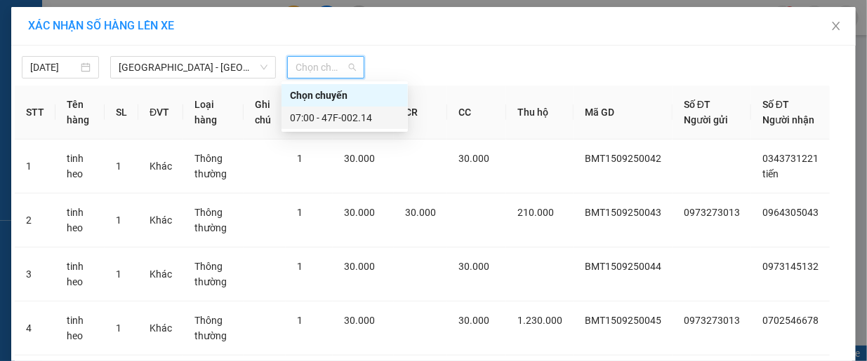
click at [337, 122] on div "07:00 - 47F-002.14" at bounding box center [344, 117] width 109 height 15
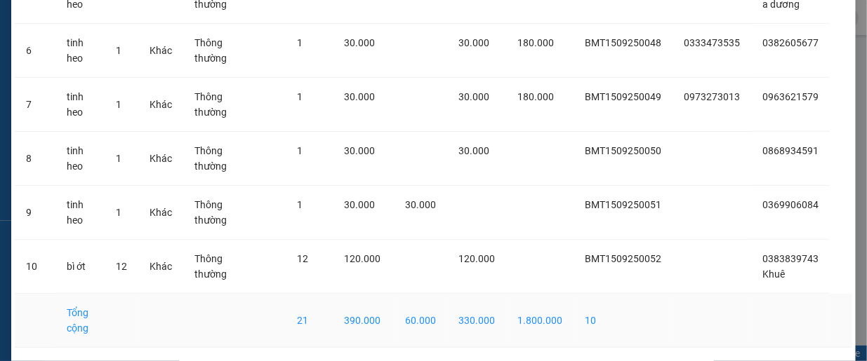
scroll to position [479, 0]
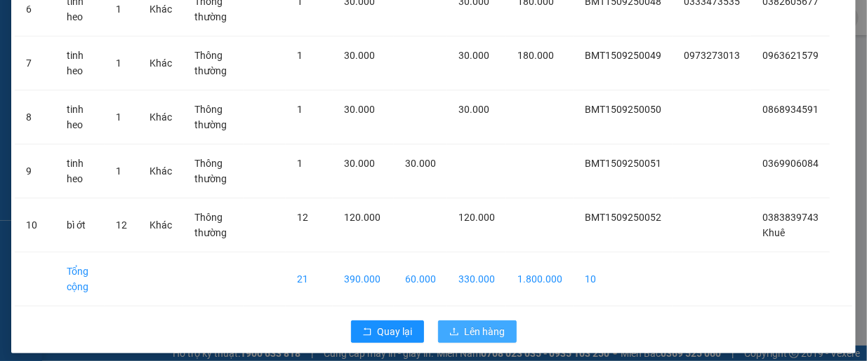
click at [474, 324] on span "Lên hàng" at bounding box center [484, 331] width 41 height 15
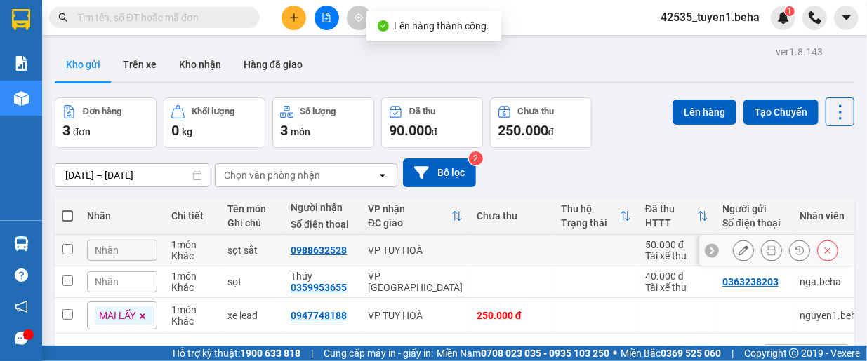
scroll to position [65, 0]
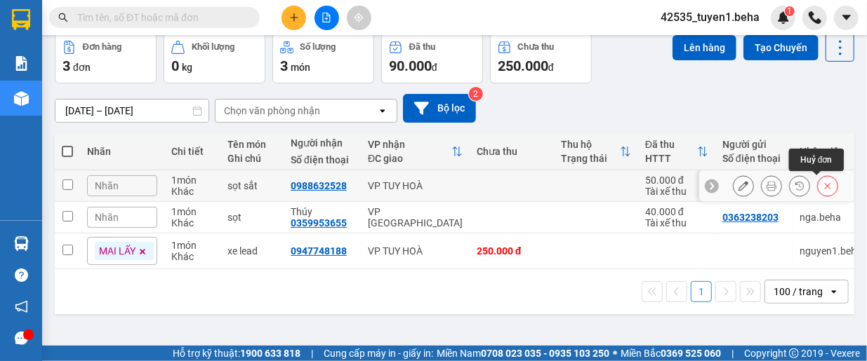
click at [822, 189] on icon at bounding box center [827, 186] width 10 height 10
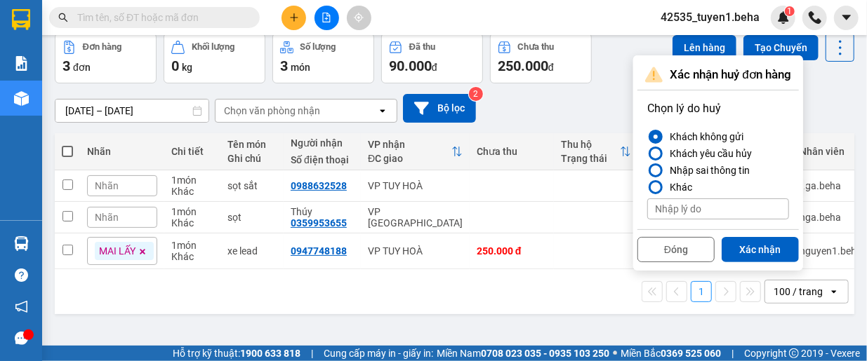
click at [775, 243] on button "Xác nhận" at bounding box center [759, 249] width 77 height 25
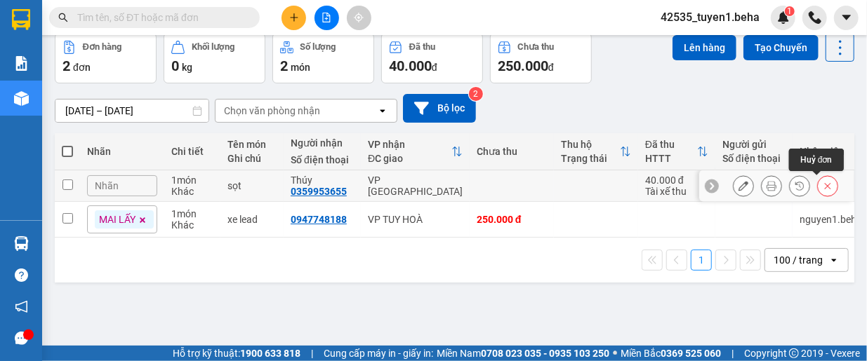
click at [824, 185] on icon at bounding box center [827, 186] width 6 height 6
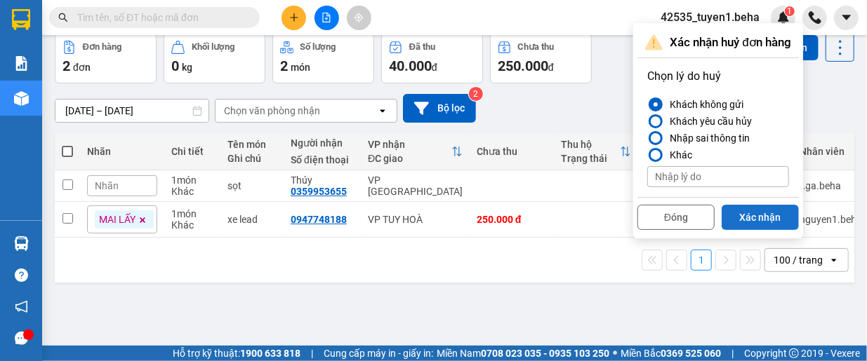
click at [768, 220] on button "Xác nhận" at bounding box center [759, 217] width 77 height 25
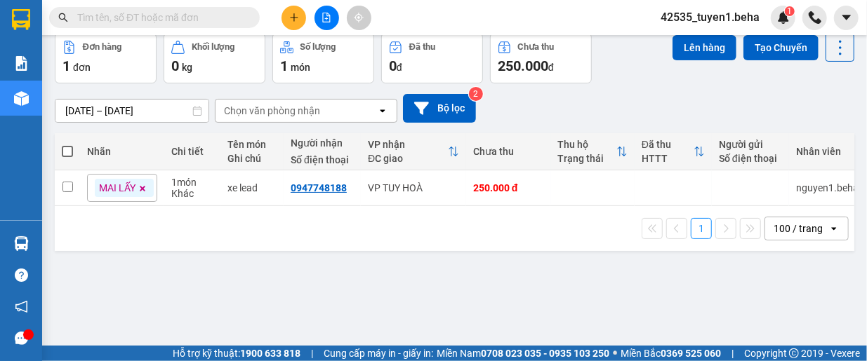
drag, startPoint x: 119, startPoint y: 290, endPoint x: 135, endPoint y: 269, distance: 26.1
click at [119, 288] on div "ver 1.8.143 Kho gửi Trên xe Kho nhận Hàng đã giao Đơn hàng 1 đơn Khối lượng 0 k…" at bounding box center [454, 158] width 810 height 361
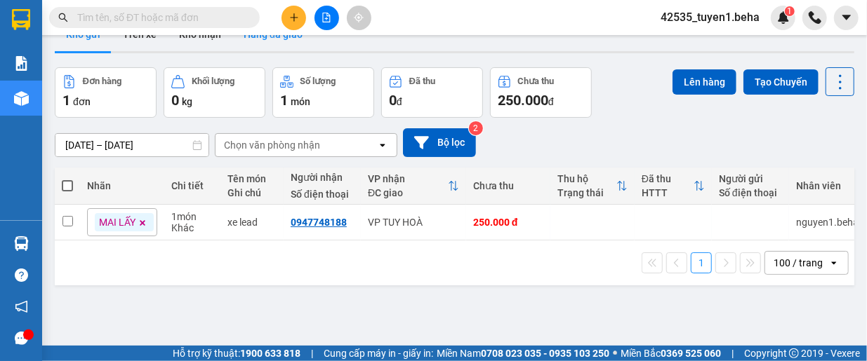
scroll to position [0, 0]
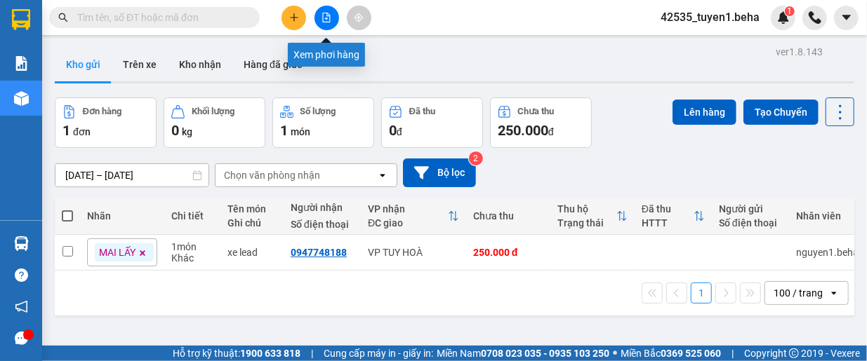
click at [326, 18] on icon "file-add" at bounding box center [327, 18] width 8 height 10
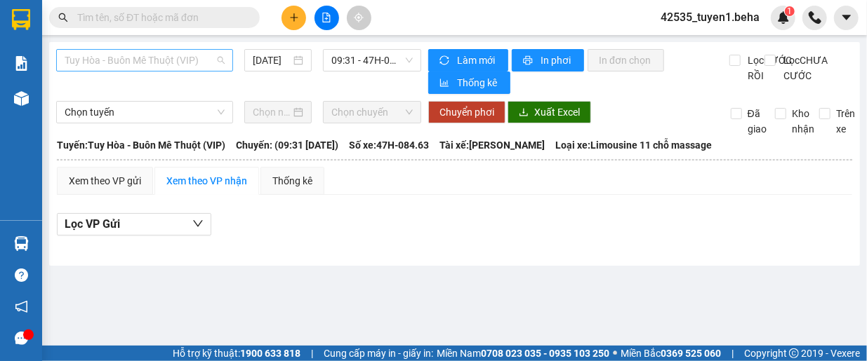
click at [171, 69] on span "Tuy Hòa - Buôn Mê Thuột (VIP)" at bounding box center [145, 60] width 160 height 21
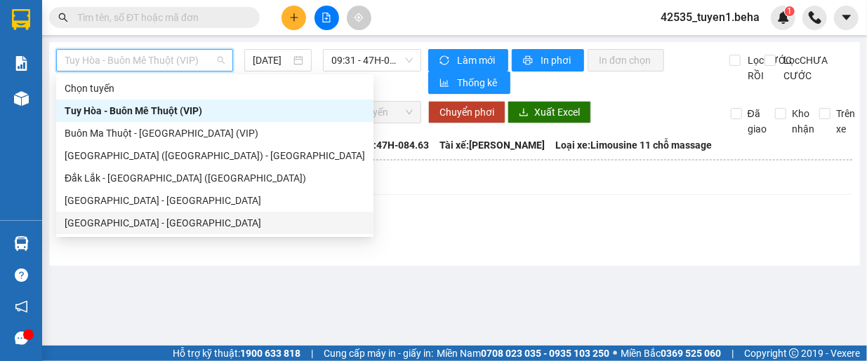
click at [133, 218] on div "[GEOGRAPHIC_DATA] - [GEOGRAPHIC_DATA]" at bounding box center [215, 222] width 300 height 15
type input "[DATE]"
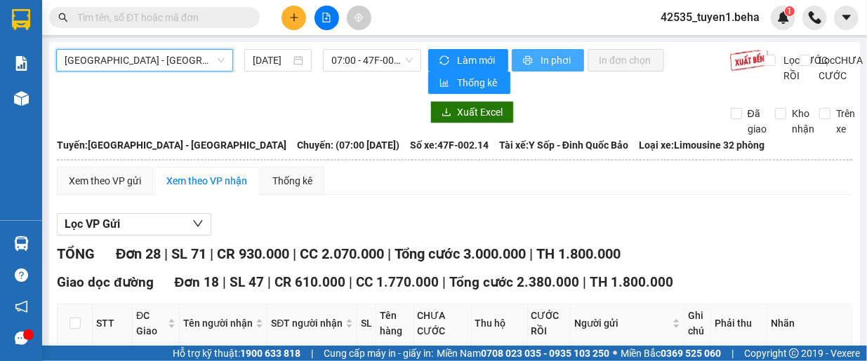
click at [549, 57] on span "In phơi" at bounding box center [556, 60] width 32 height 15
